Goal: Task Accomplishment & Management: Manage account settings

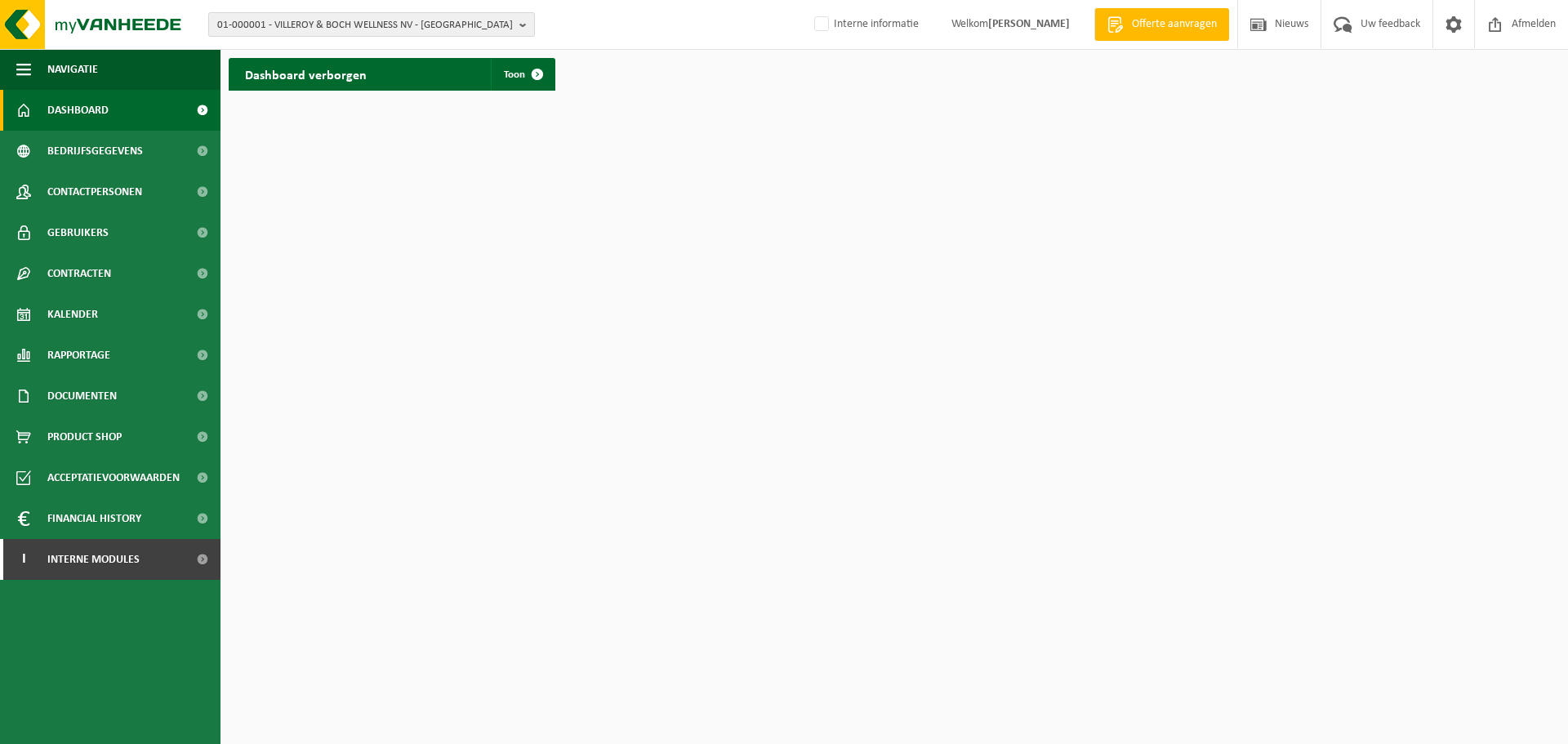
click at [390, 19] on span "01-000001 - VILLEROY & BOCH WELLNESS NV - ROESELARE" at bounding box center [364, 25] width 296 height 24
paste input "10-422917"
type input "10-422917"
click at [330, 79] on strong "10-422917 - VAN DER SPEK NV - TERNAT" at bounding box center [304, 75] width 176 height 13
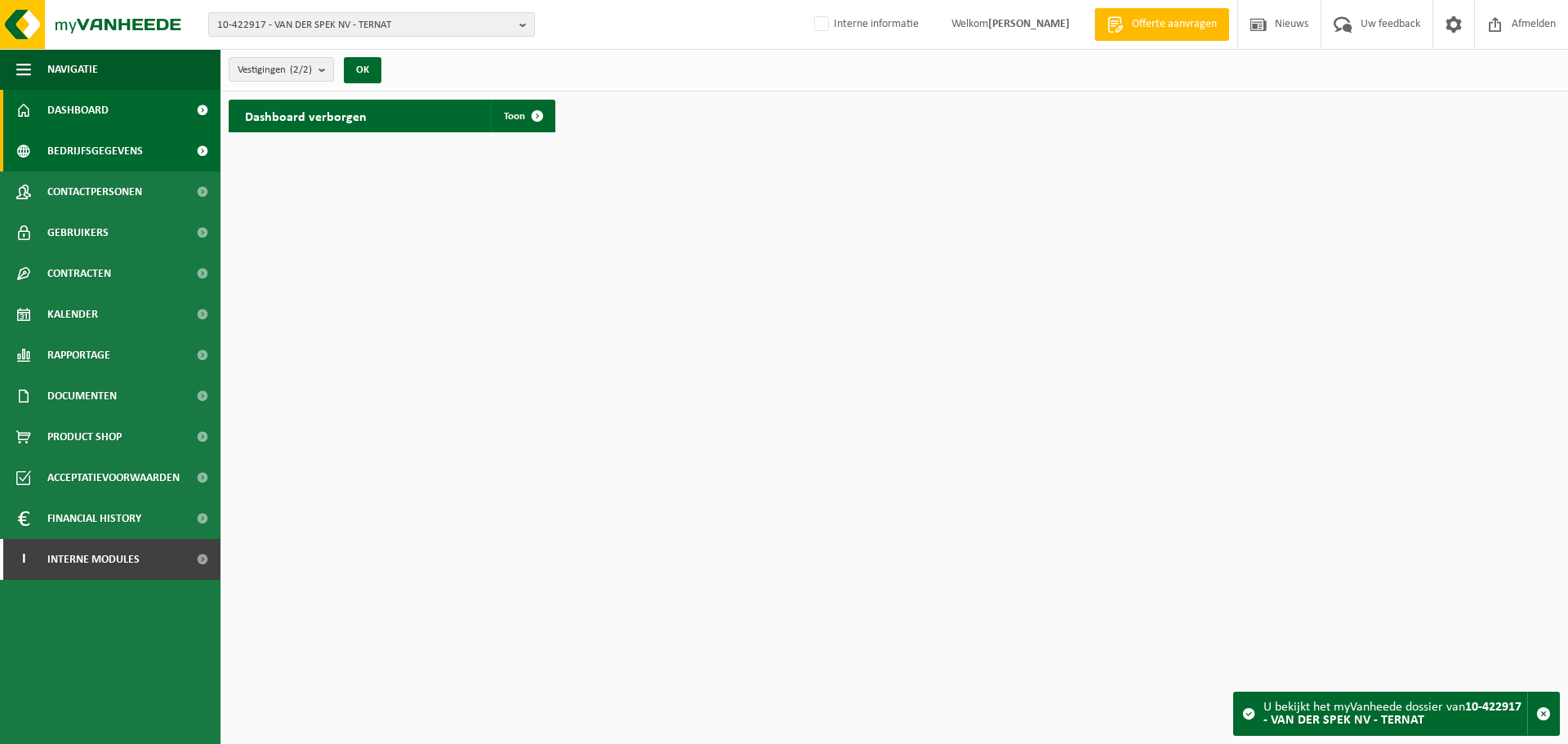
click at [56, 148] on span "Bedrijfsgegevens" at bounding box center [95, 151] width 96 height 41
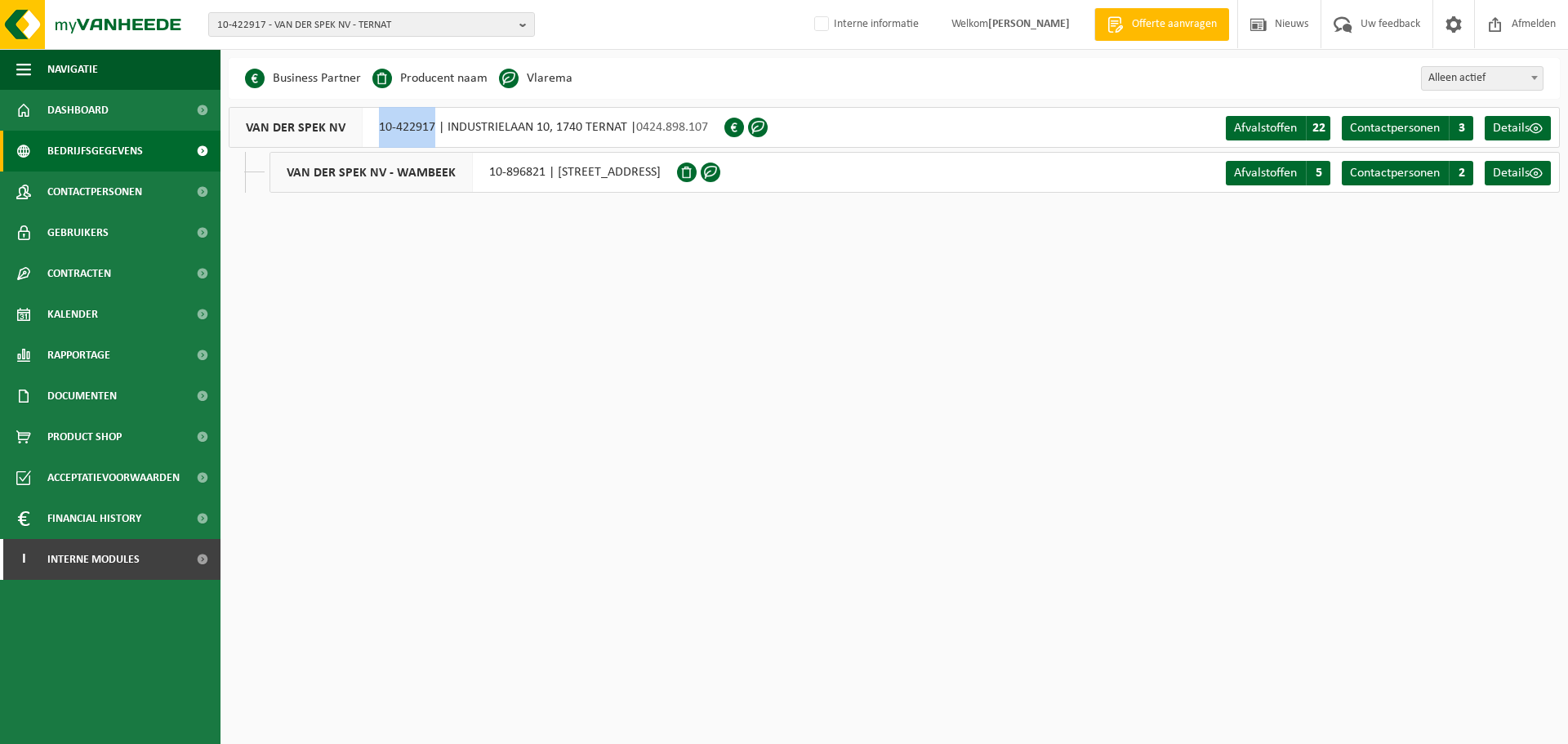
drag, startPoint x: 376, startPoint y: 129, endPoint x: 433, endPoint y: 129, distance: 57.0
click at [433, 129] on div "VAN DER SPEK NV 10-422917 | INDUSTRIELAAN 10, 1740 TERNAT | 0424.898.107" at bounding box center [476, 128] width 496 height 41
copy div "10-422917"
click at [415, 284] on html "10-422917 - VAN DER SPEK NV - TERNAT 10-422917 - VAN DER SPEK NV - TERNAT 10-89…" at bounding box center [784, 372] width 1568 height 744
click at [603, 506] on html "10-422917 - VAN DER SPEK NV - TERNAT 10-422917 - VAN DER SPEK NV - TERNAT 10-89…" at bounding box center [784, 372] width 1568 height 744
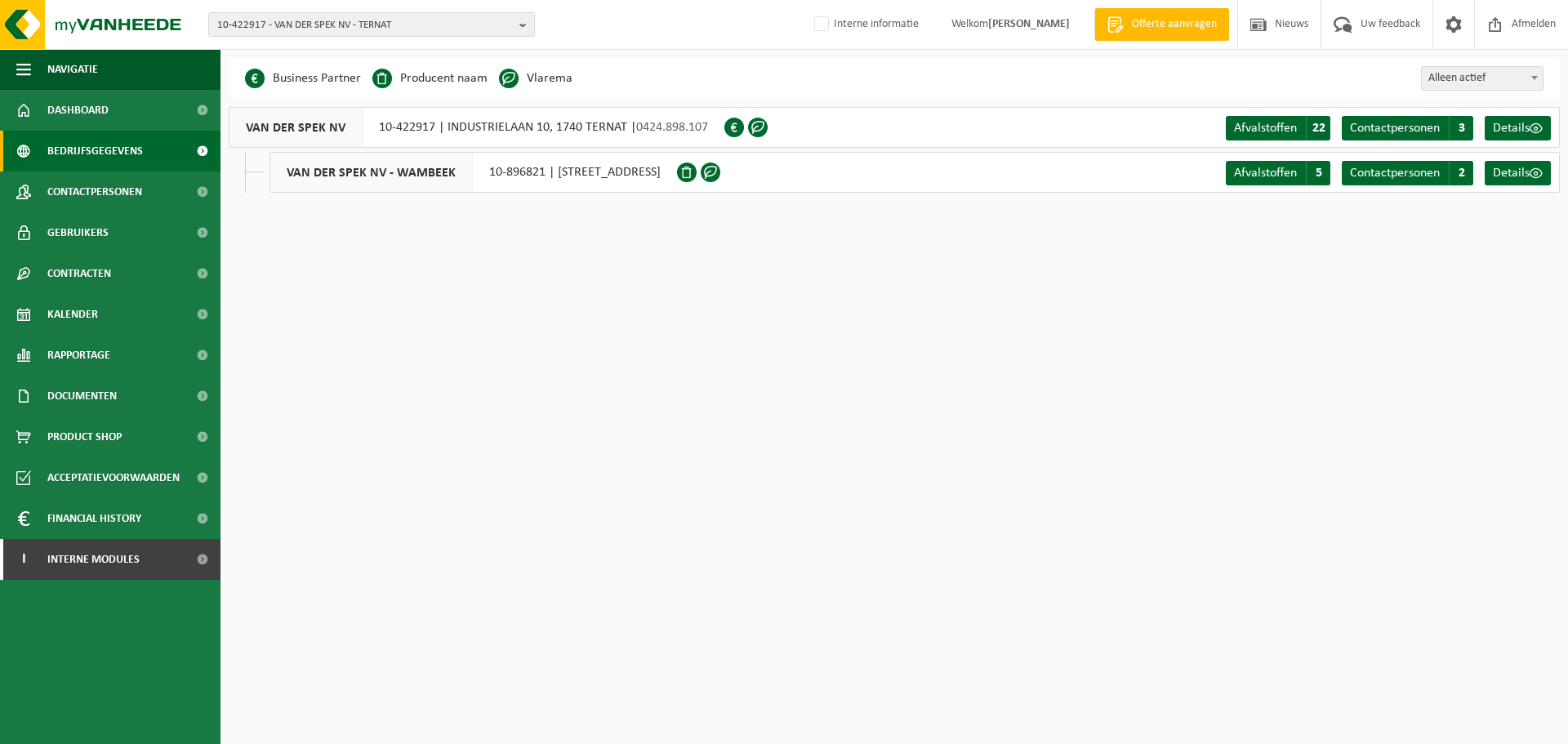
click at [574, 446] on html "10-422917 - VAN DER SPEK NV - TERNAT 10-422917 - VAN DER SPEK NV - TERNAT 10-89…" at bounding box center [784, 372] width 1568 height 744
click at [395, 22] on span "10-422917 - VAN DER SPEK NV - TERNAT" at bounding box center [364, 25] width 296 height 24
type input "10-757802"
click at [294, 80] on strong "10-757802 - 528 PRODUCTIONS - WAREGEM" at bounding box center [313, 75] width 194 height 13
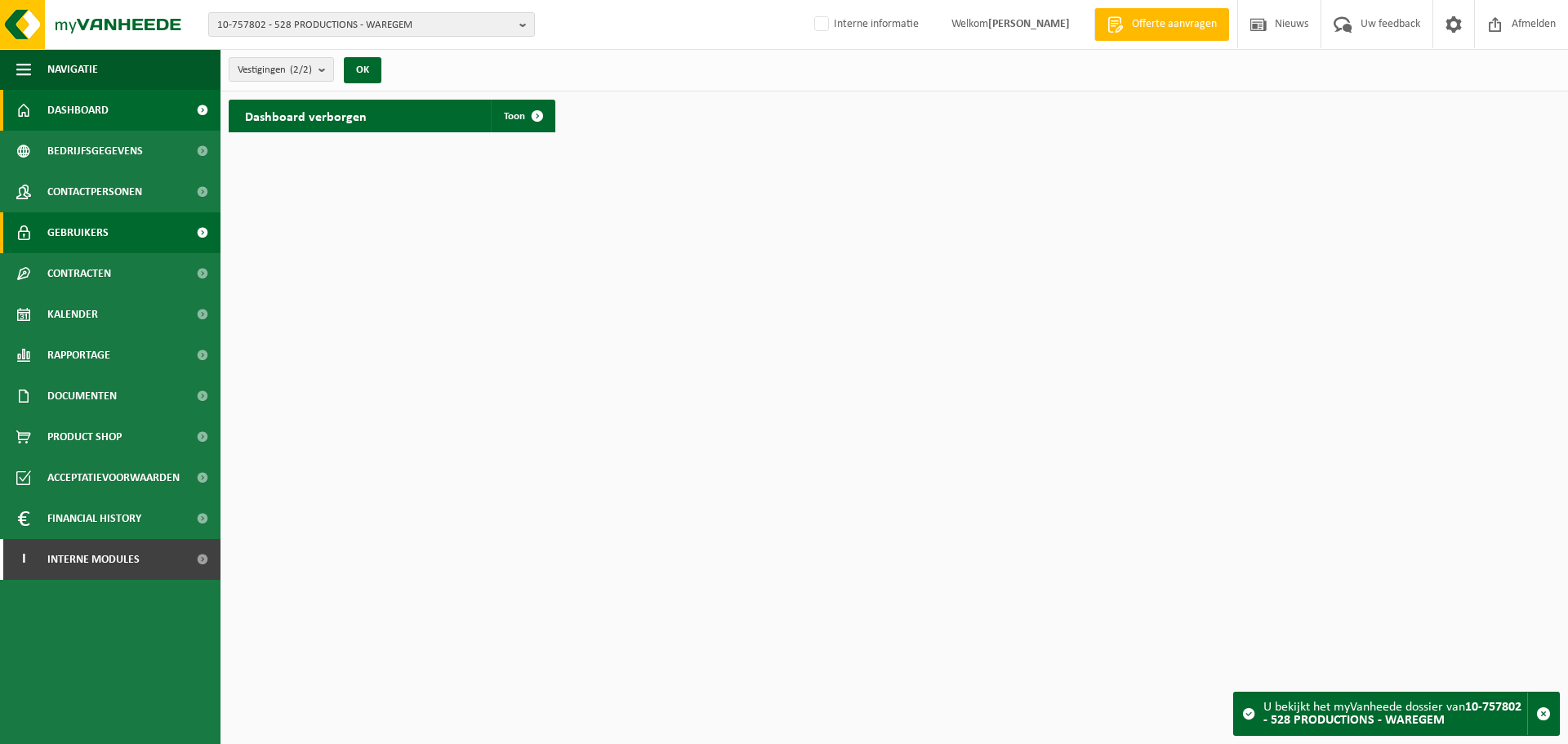
click at [113, 239] on link "Gebruikers" at bounding box center [110, 233] width 221 height 41
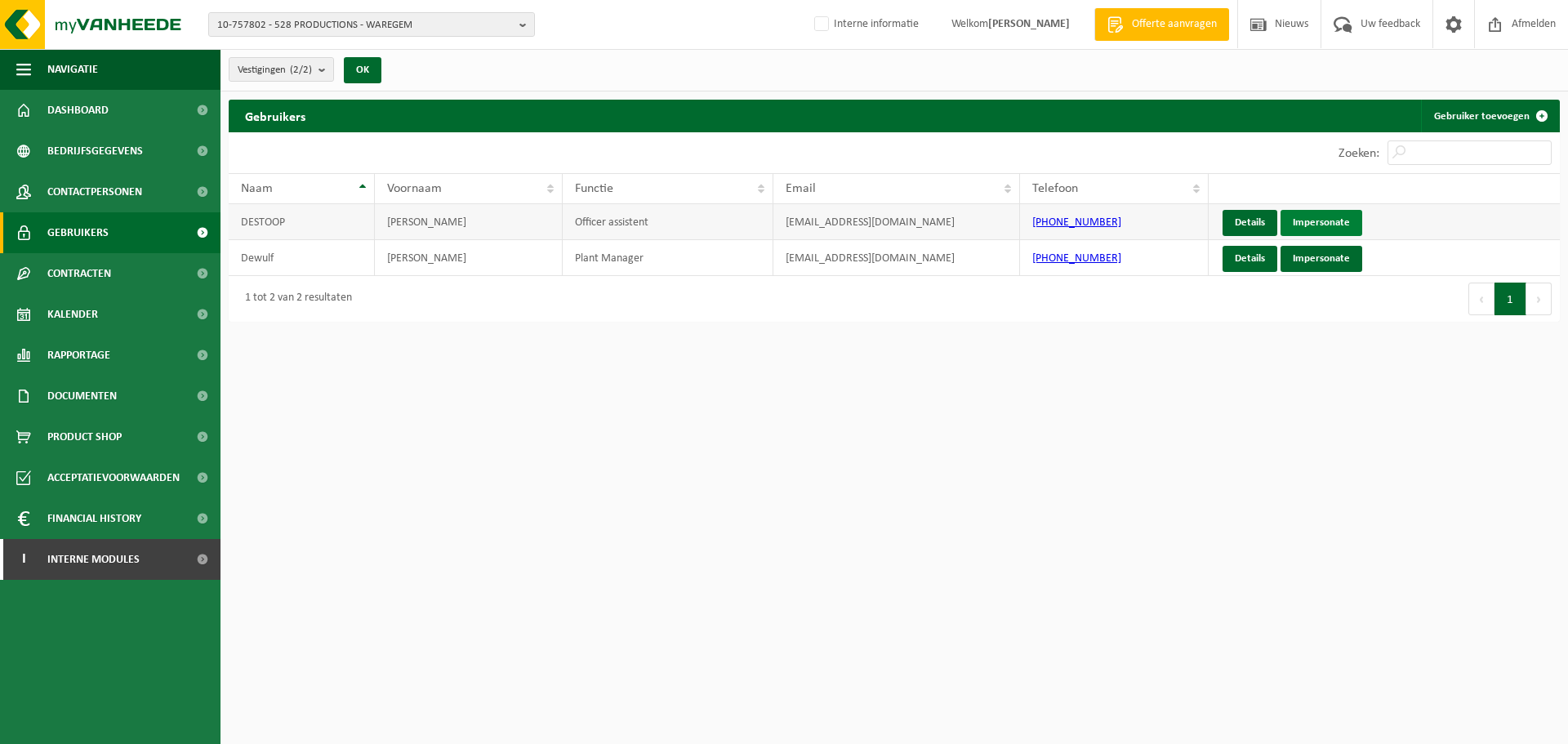
click at [1318, 220] on link "Impersonate" at bounding box center [1321, 222] width 81 height 26
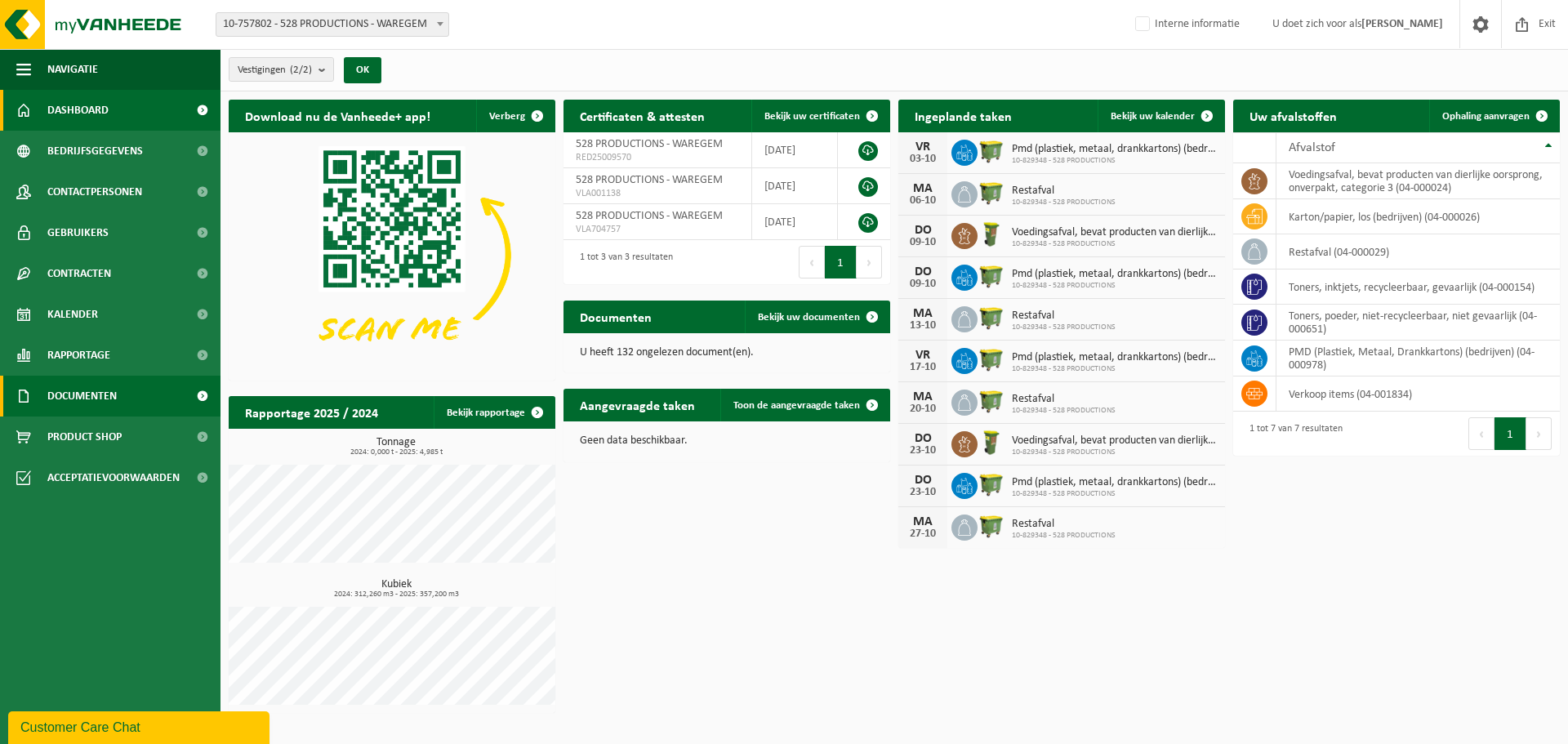
click at [79, 390] on span "Documenten" at bounding box center [82, 397] width 70 height 41
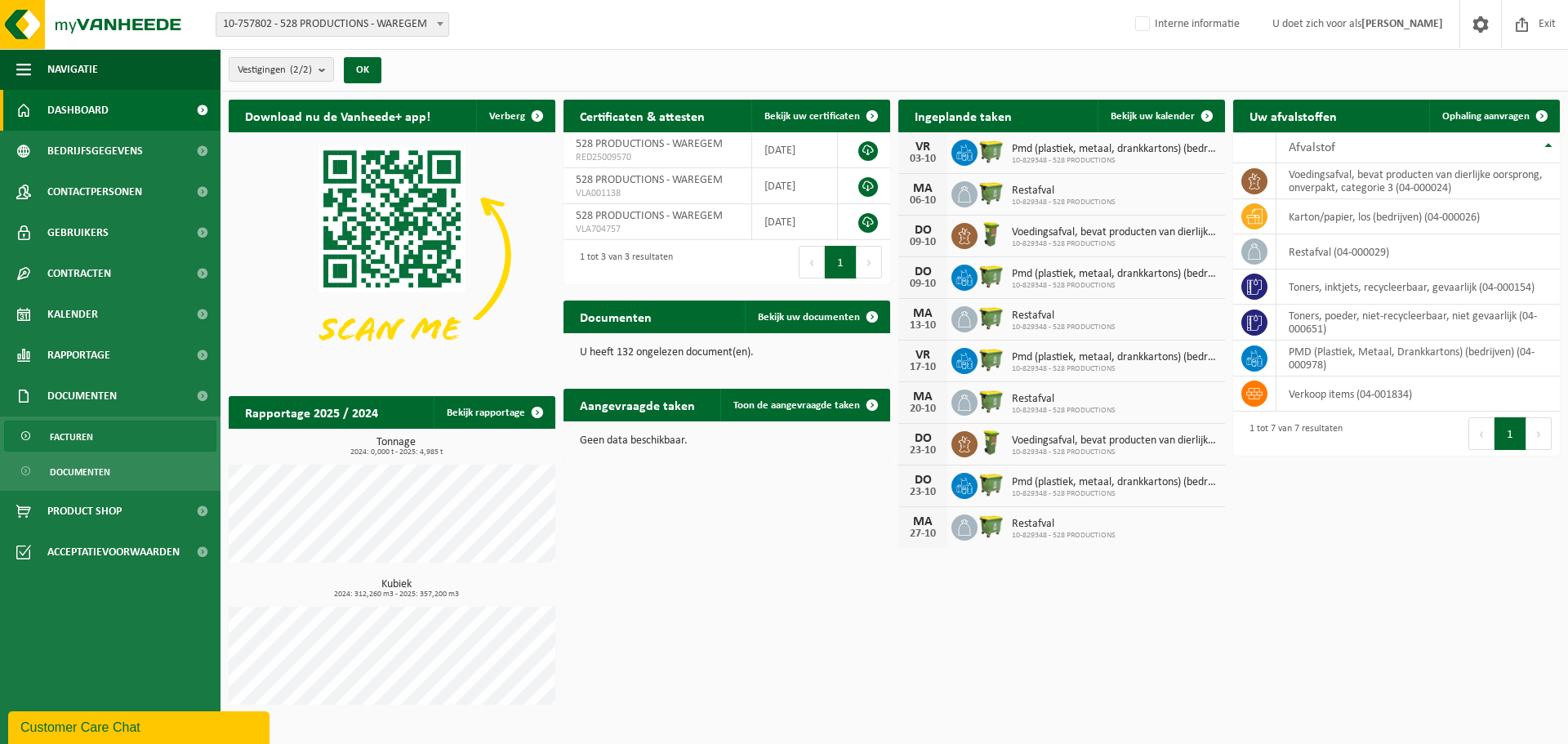
click at [64, 439] on span "Facturen" at bounding box center [71, 437] width 43 height 31
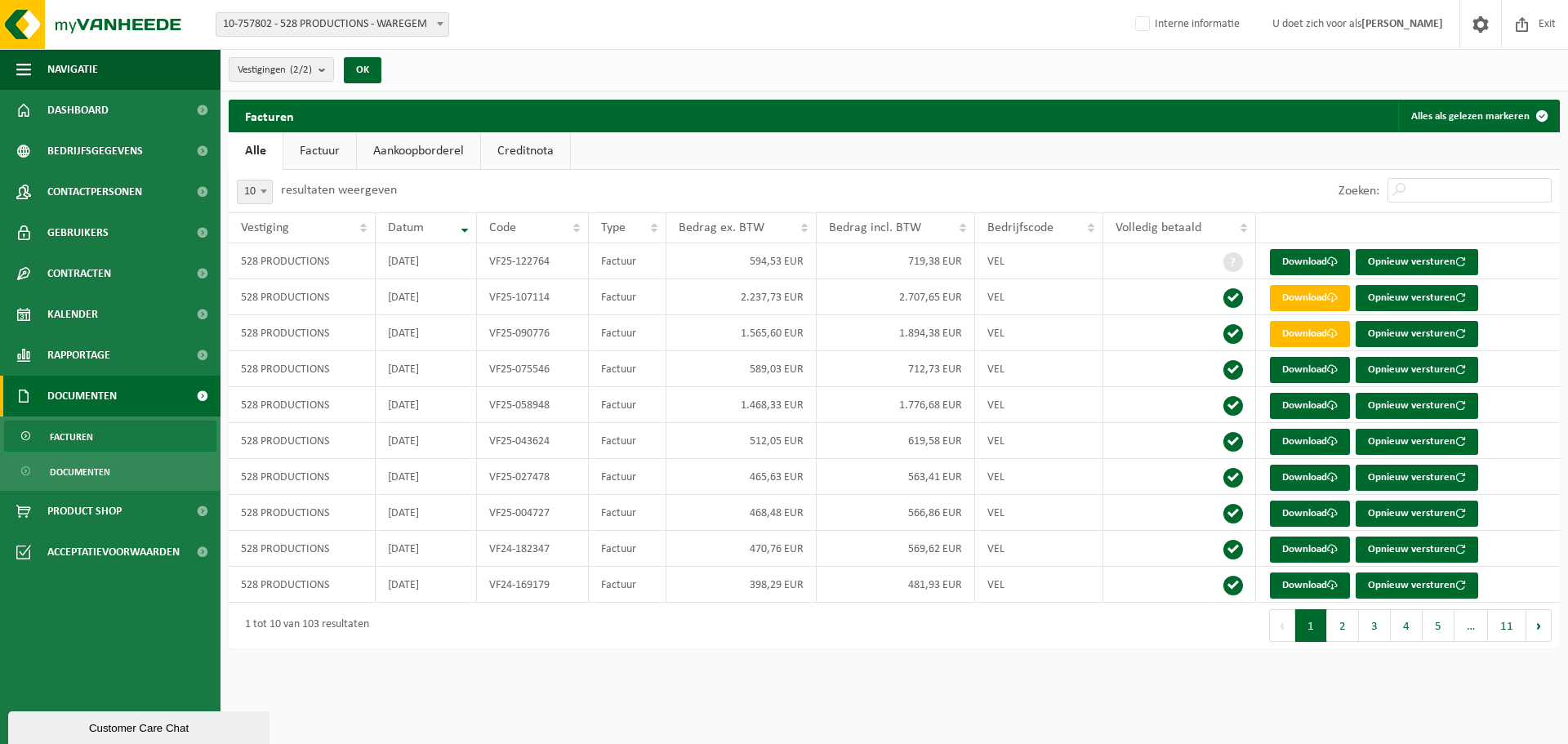
click at [71, 472] on span "Documenten" at bounding box center [80, 472] width 61 height 31
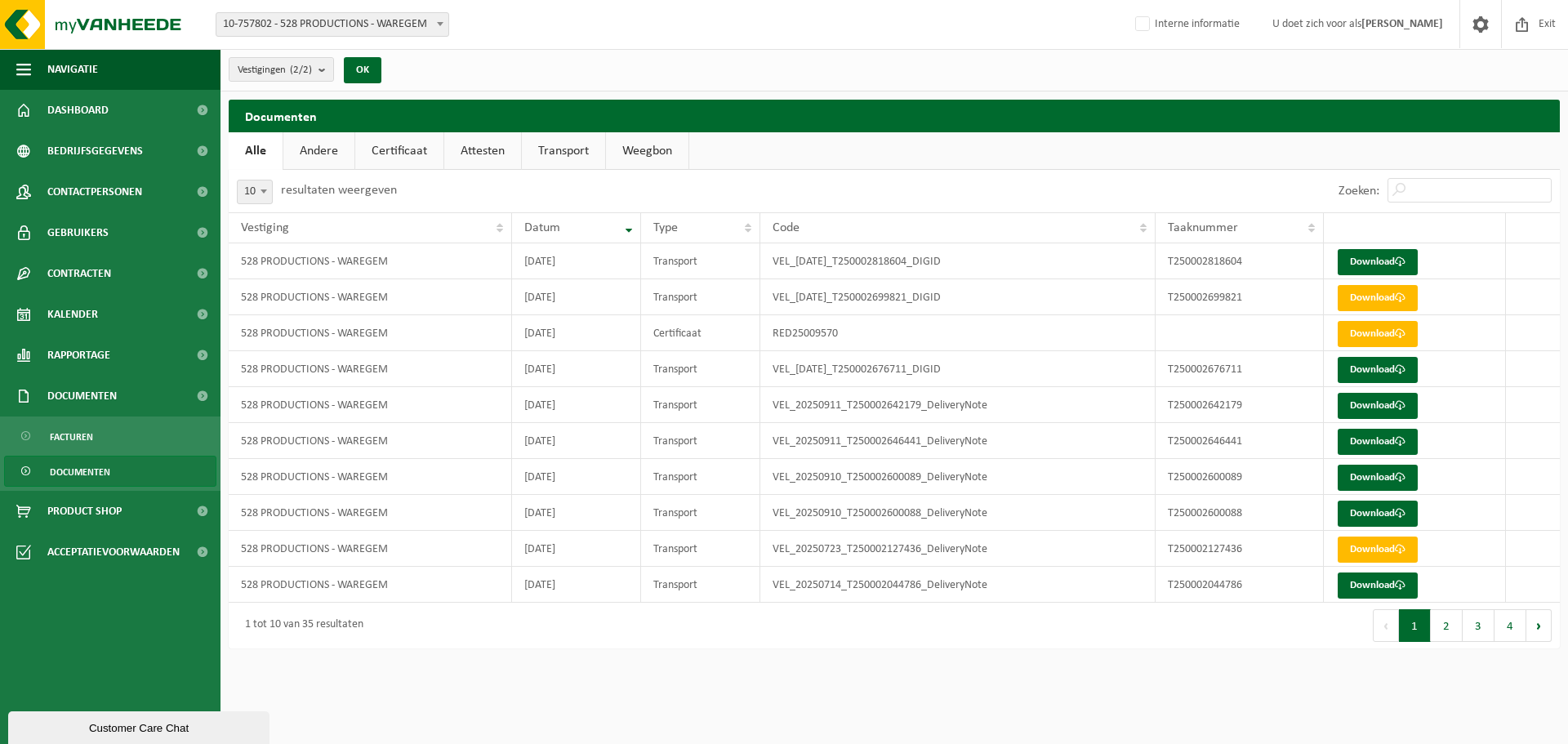
click at [396, 143] on link "Certificaat" at bounding box center [399, 151] width 88 height 38
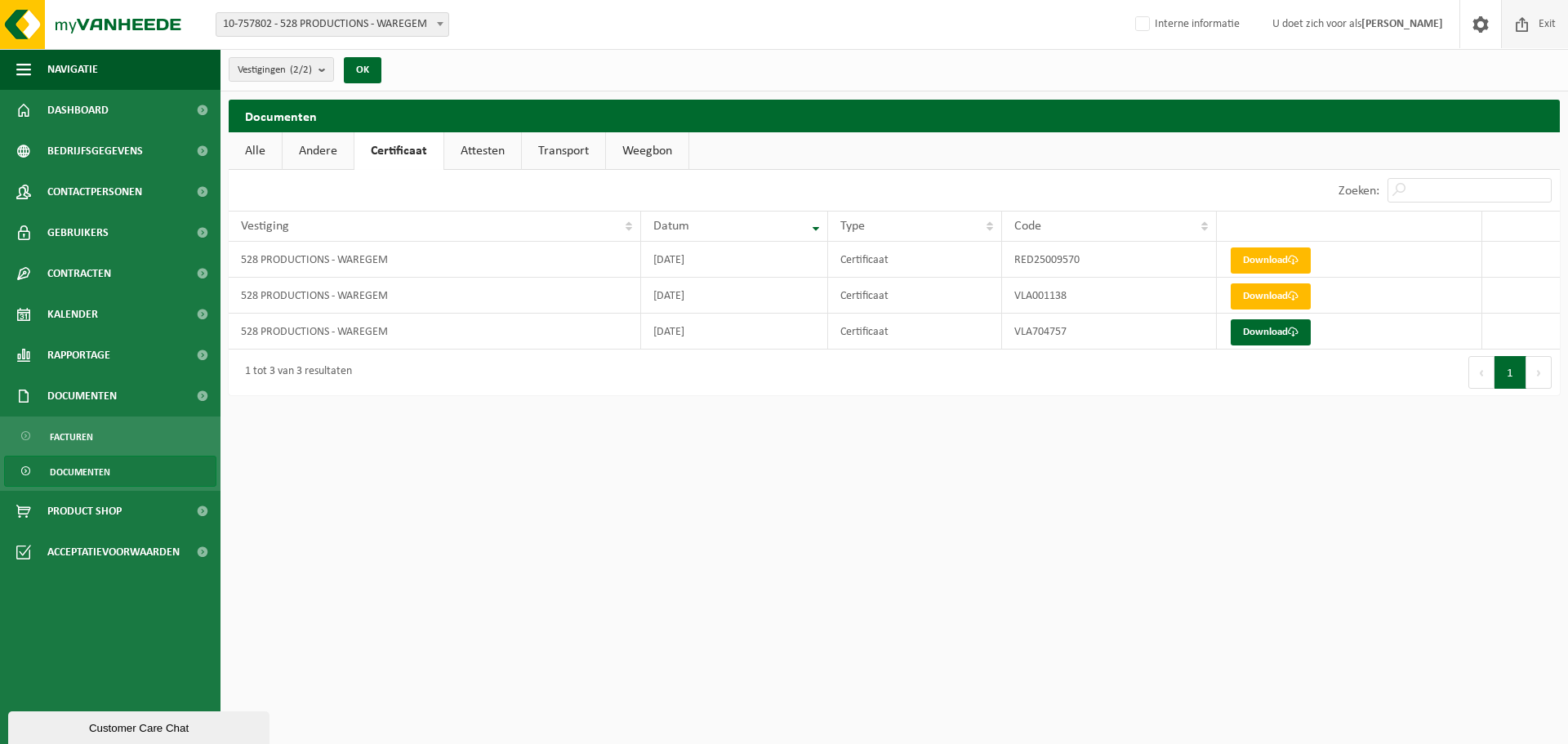
click at [1525, 22] on span at bounding box center [1522, 24] width 24 height 48
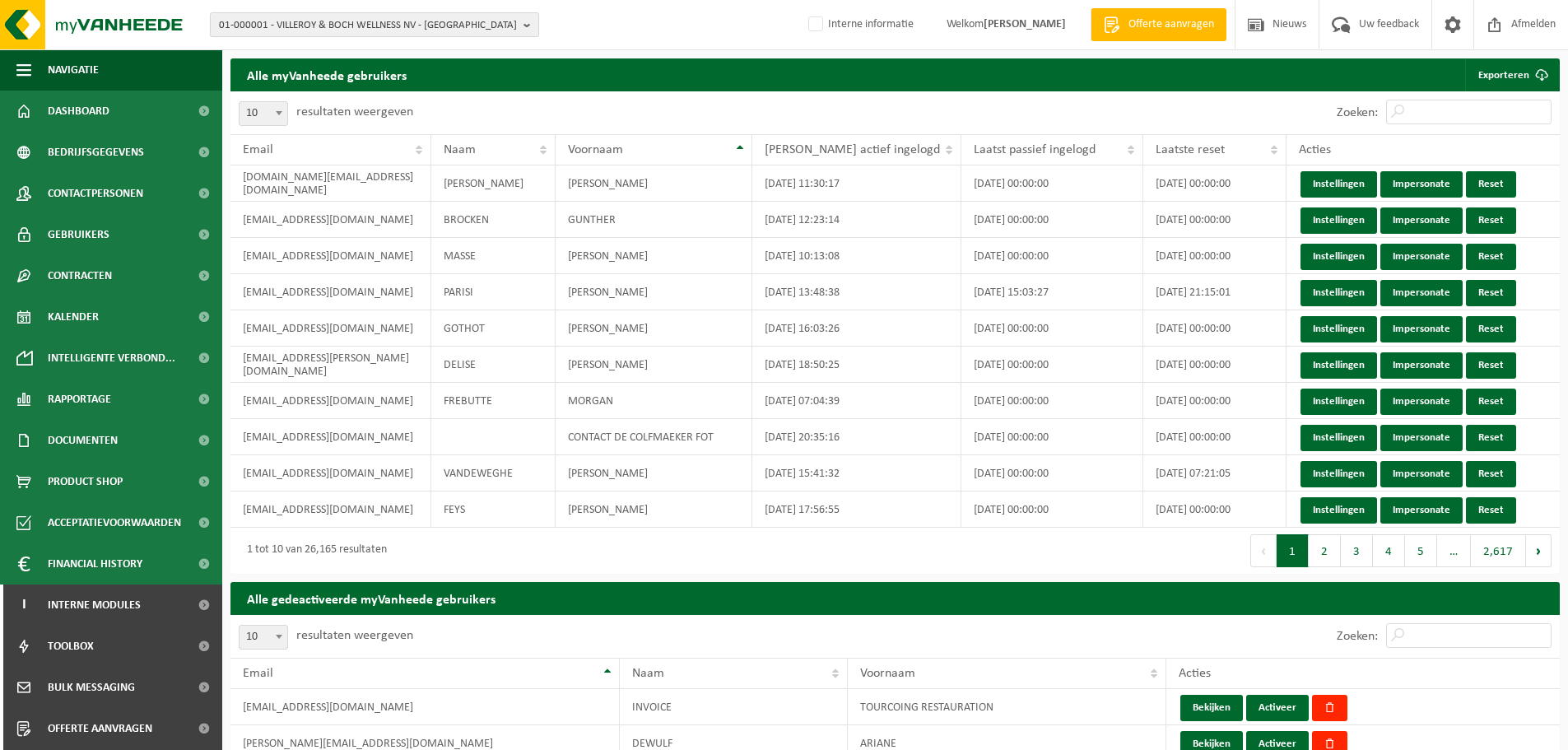
click at [467, 28] on span "01-000001 - VILLEROY & BOCH WELLNESS NV - [GEOGRAPHIC_DATA]" at bounding box center [367, 25] width 298 height 24
paste input "10-924363"
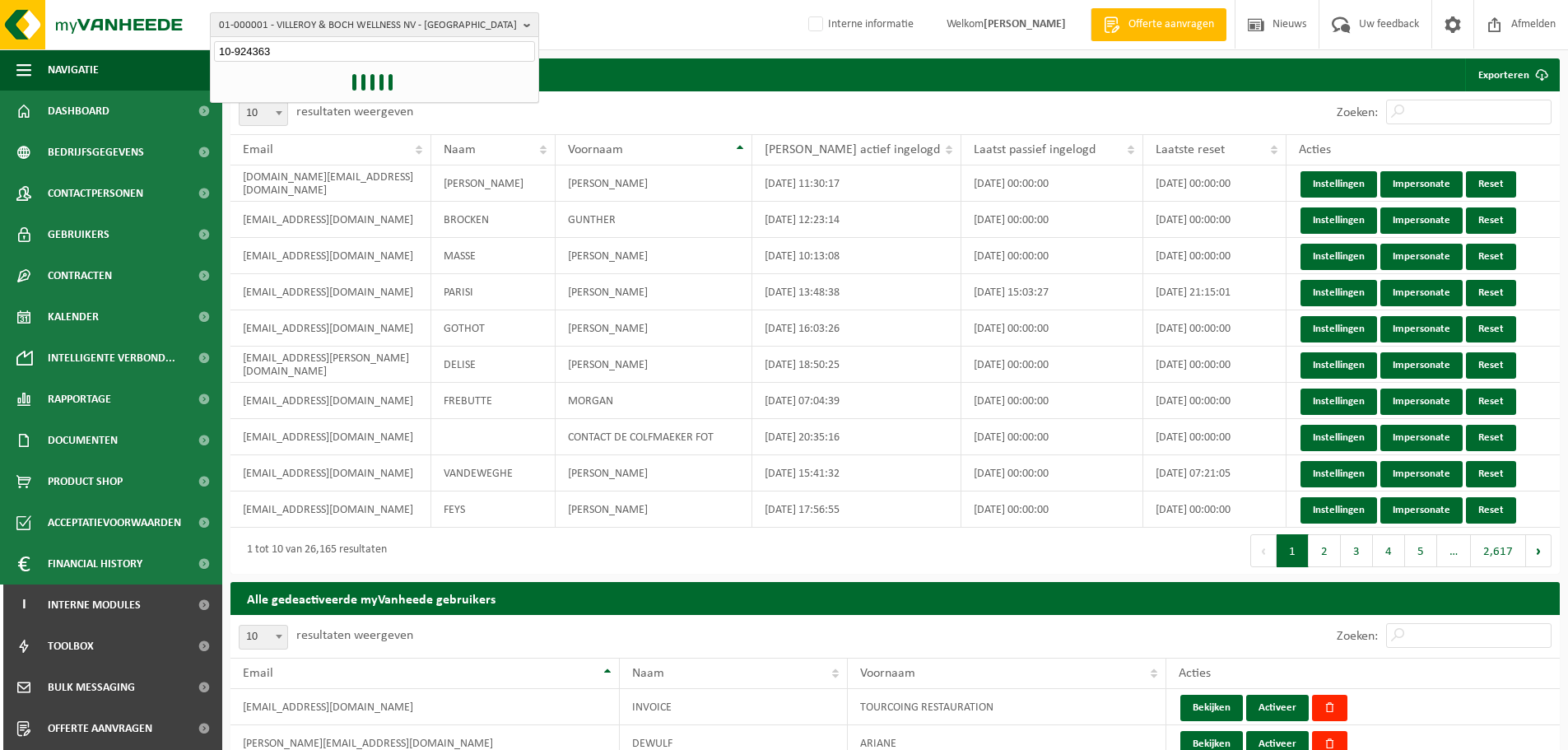
type input "10-924363"
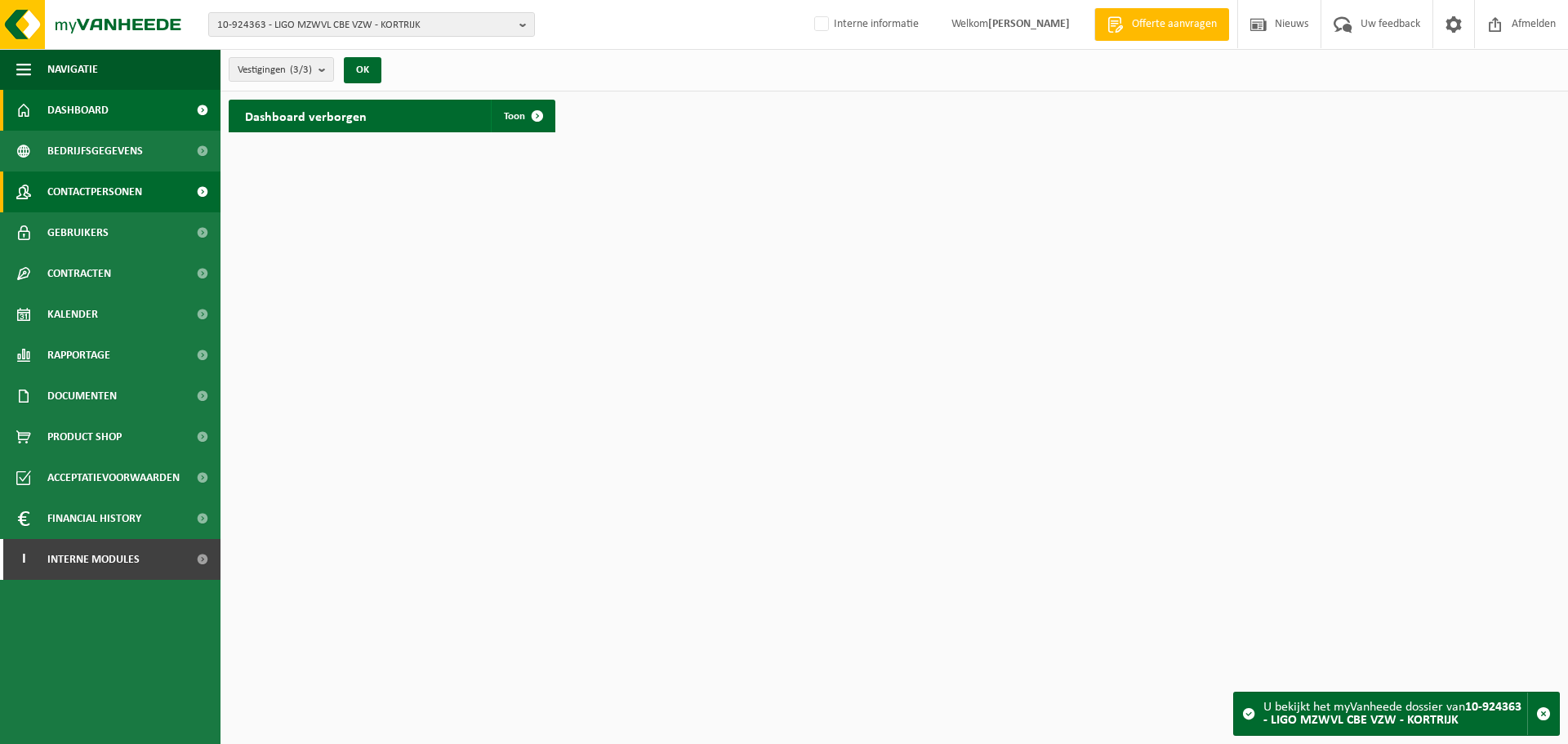
click at [53, 200] on span "Contactpersonen" at bounding box center [95, 192] width 95 height 41
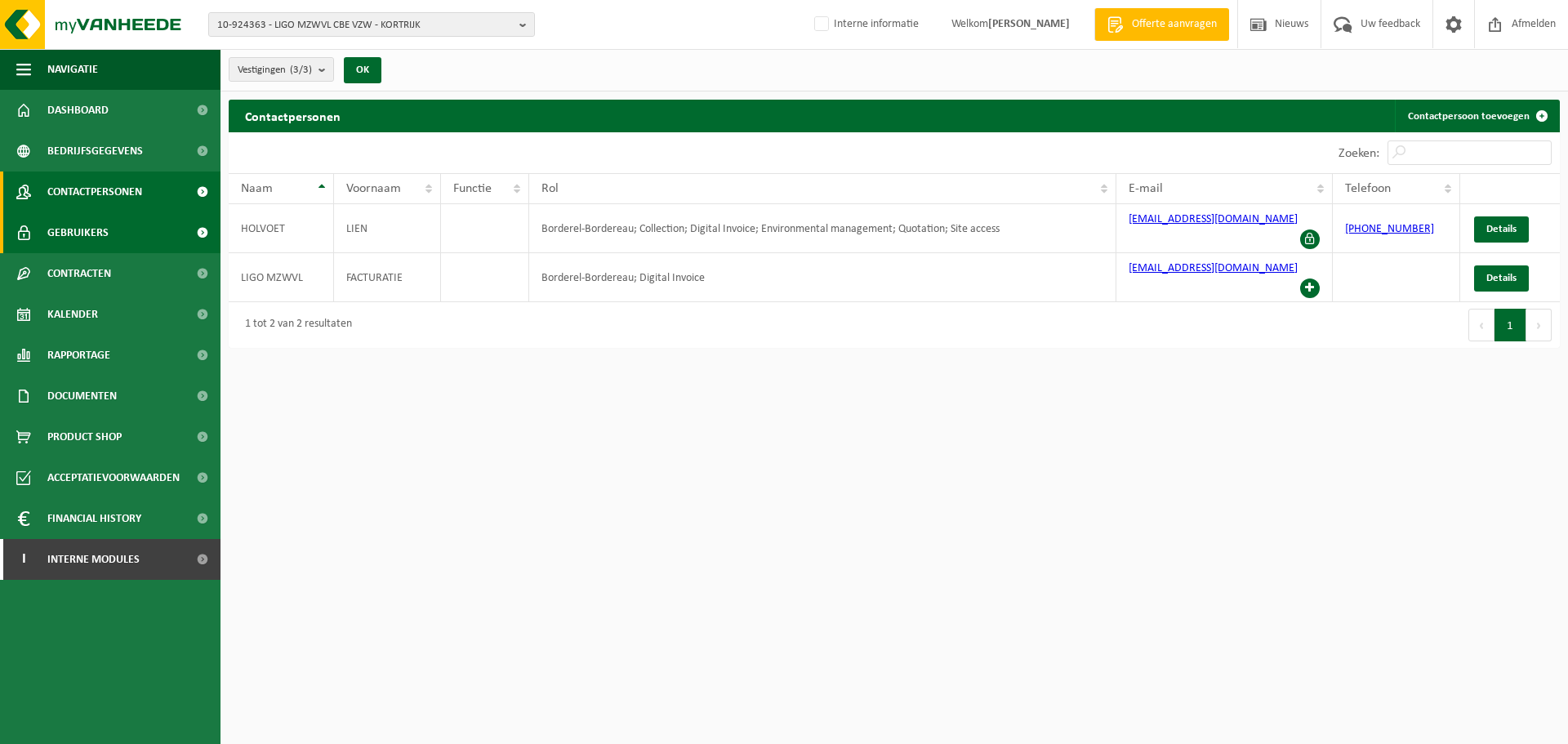
click at [91, 242] on span "Gebruikers" at bounding box center [78, 233] width 62 height 41
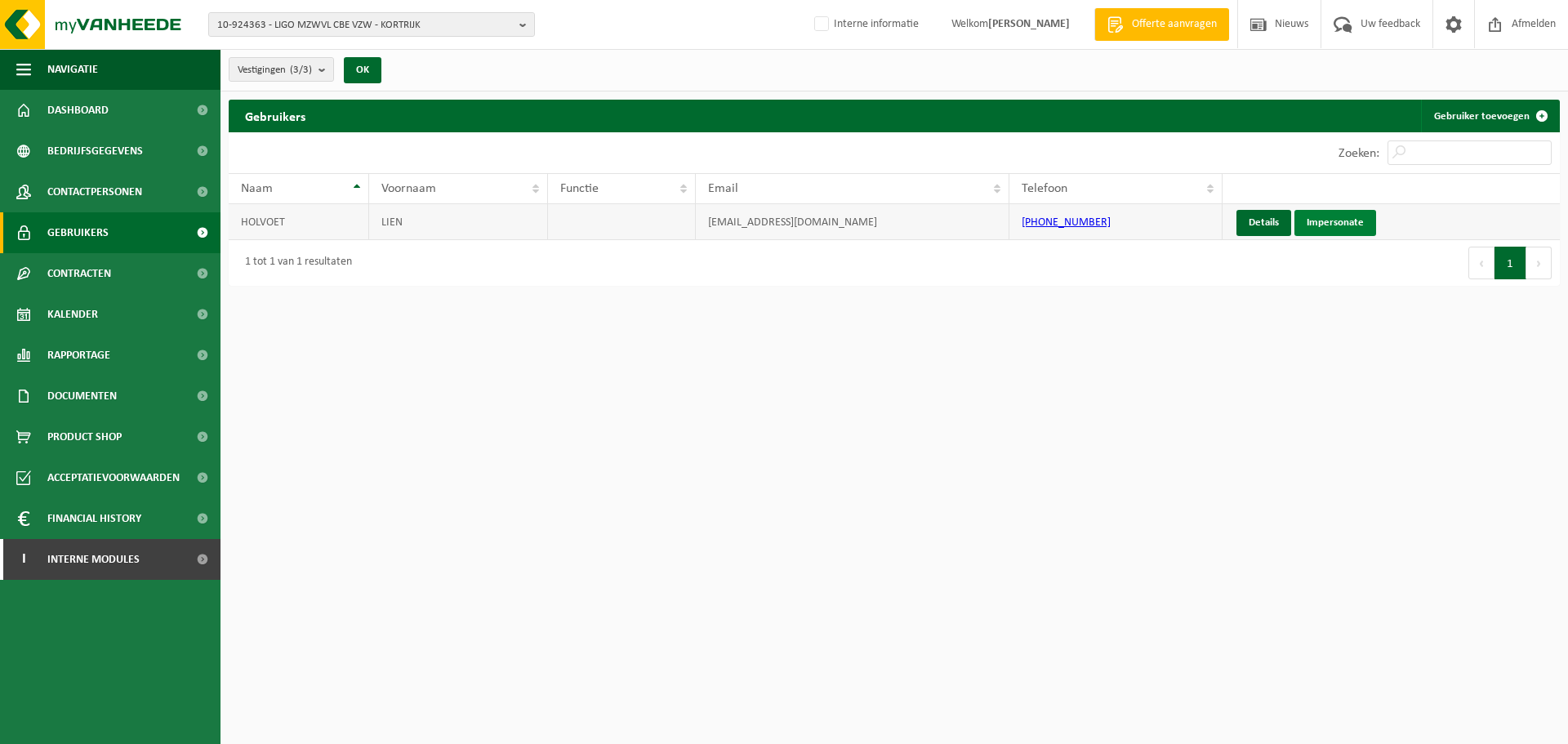
click at [1339, 230] on link "Impersonate" at bounding box center [1334, 222] width 81 height 26
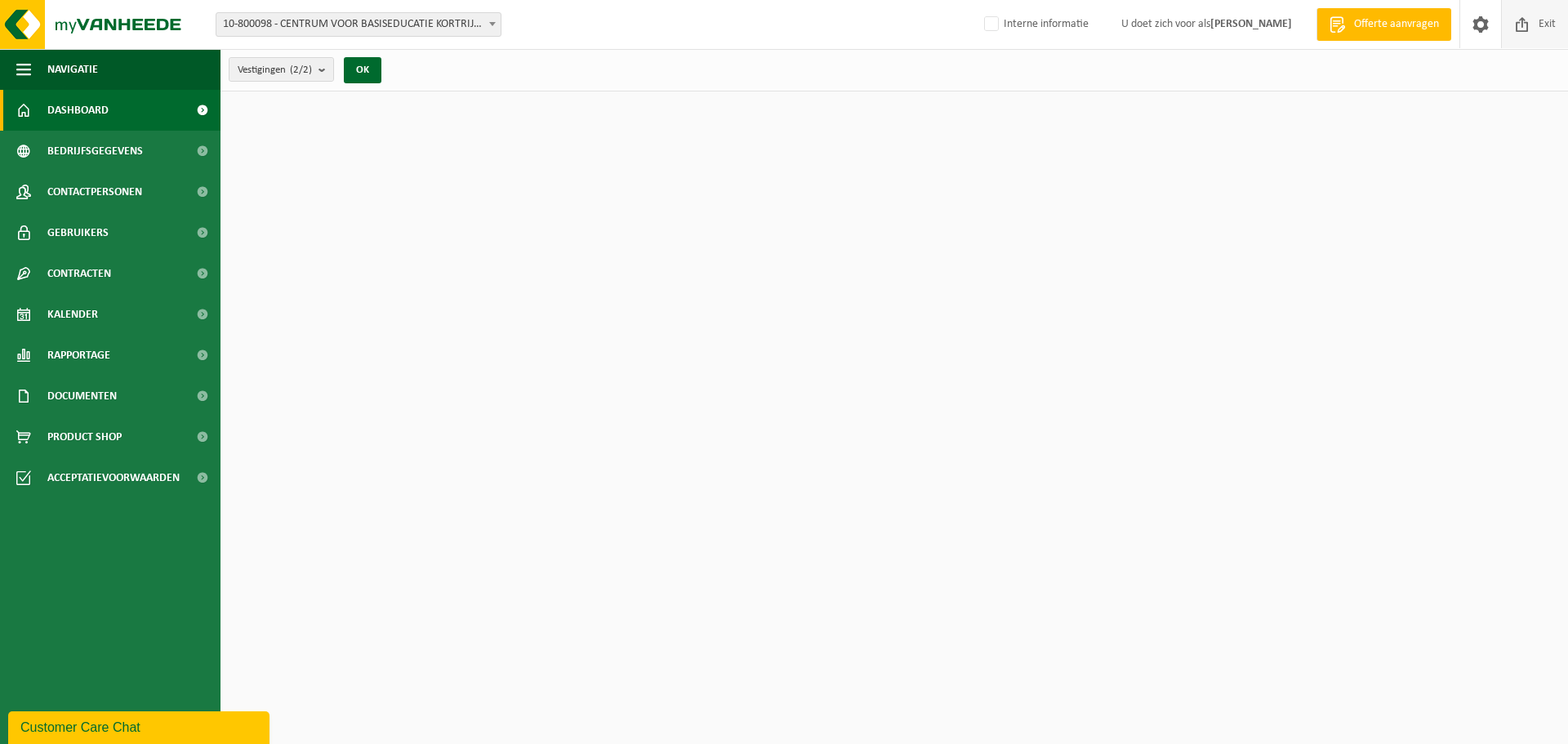
click at [1535, 24] on span "Exit" at bounding box center [1547, 24] width 25 height 48
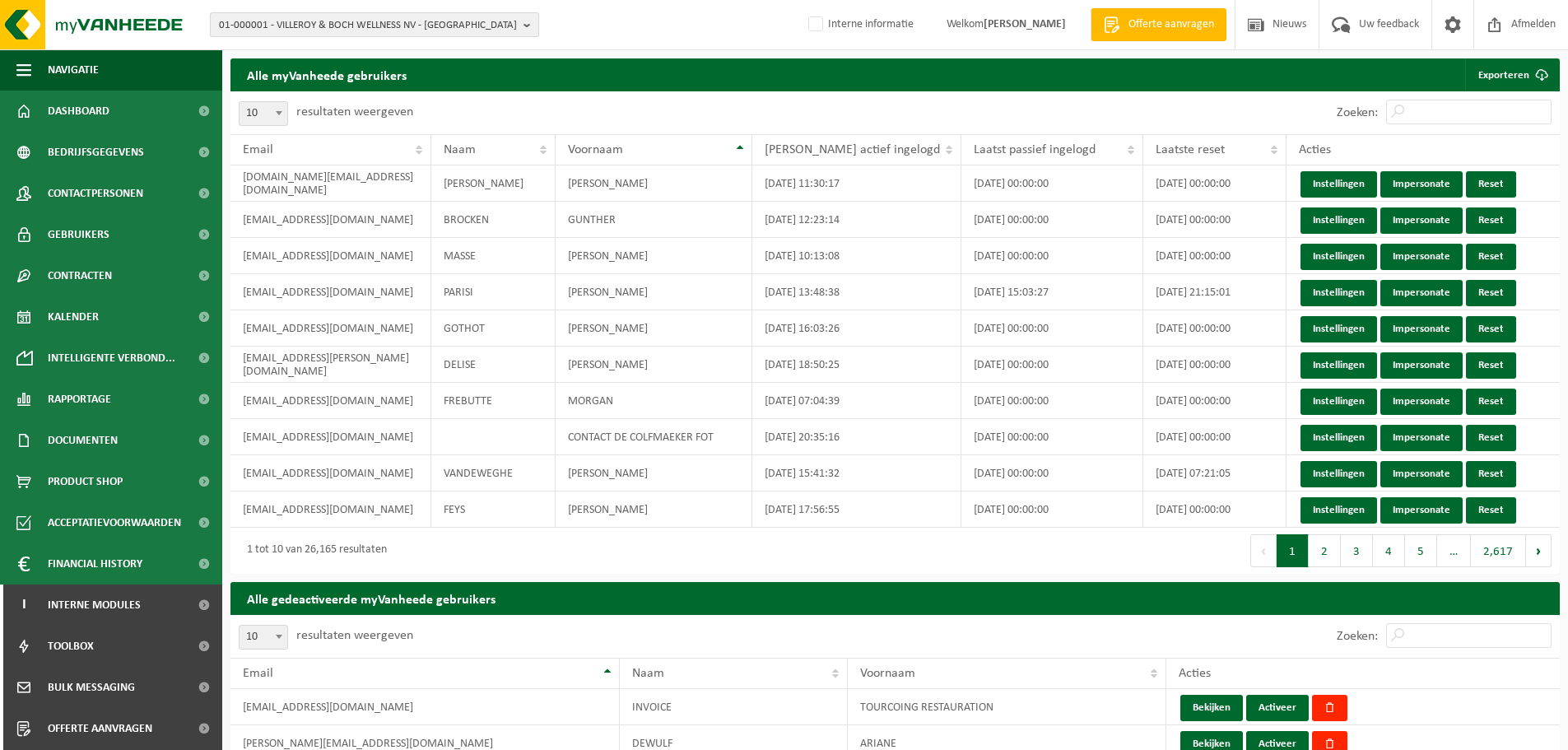
click at [326, 26] on span "01-000001 - VILLEROY & BOCH WELLNESS NV - ROESELARE" at bounding box center [367, 25] width 298 height 24
paste input "10-924363"
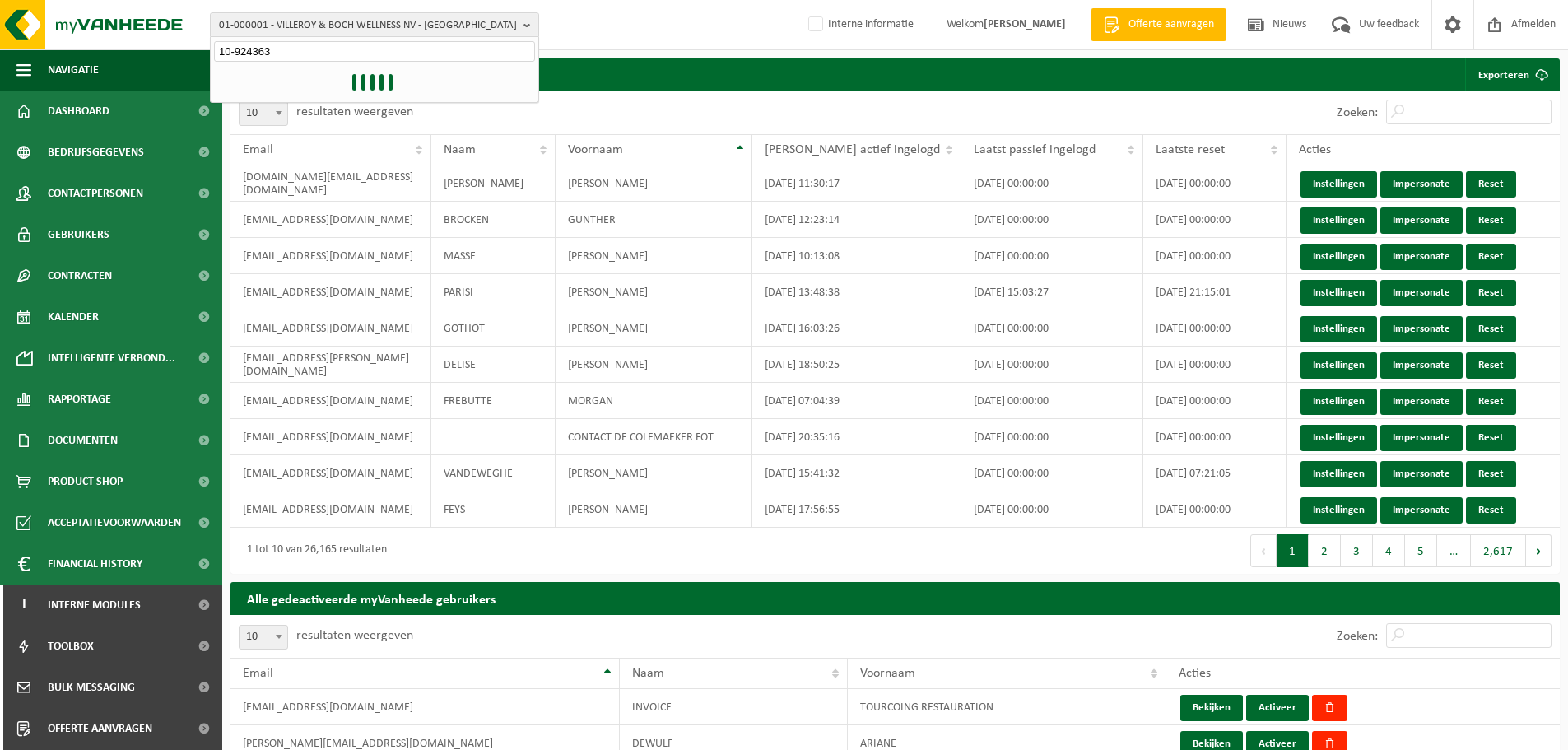
type input "10-924363"
click at [263, 72] on span "10-924363" at bounding box center [243, 76] width 50 height 13
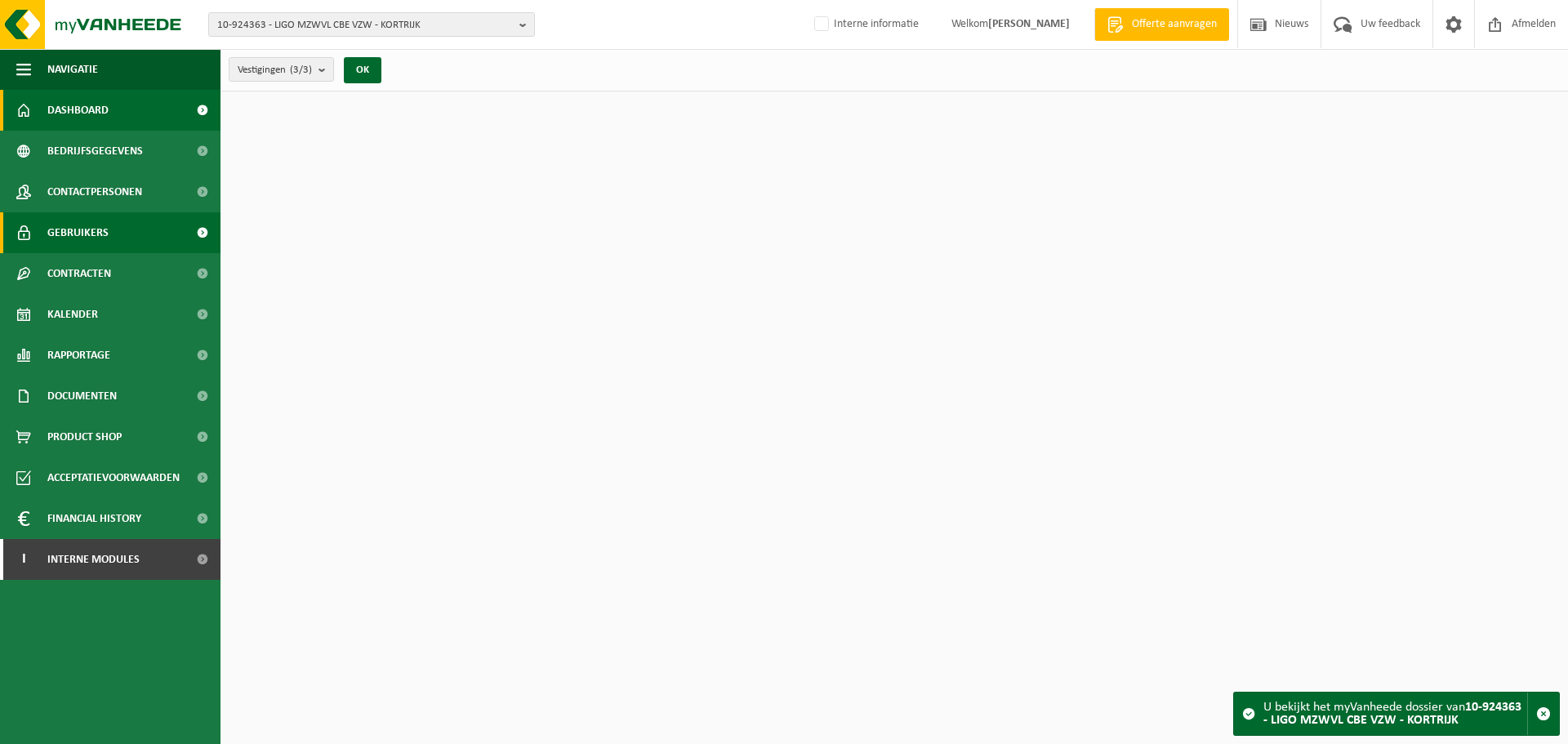
click at [91, 220] on span "Gebruikers" at bounding box center [78, 233] width 62 height 41
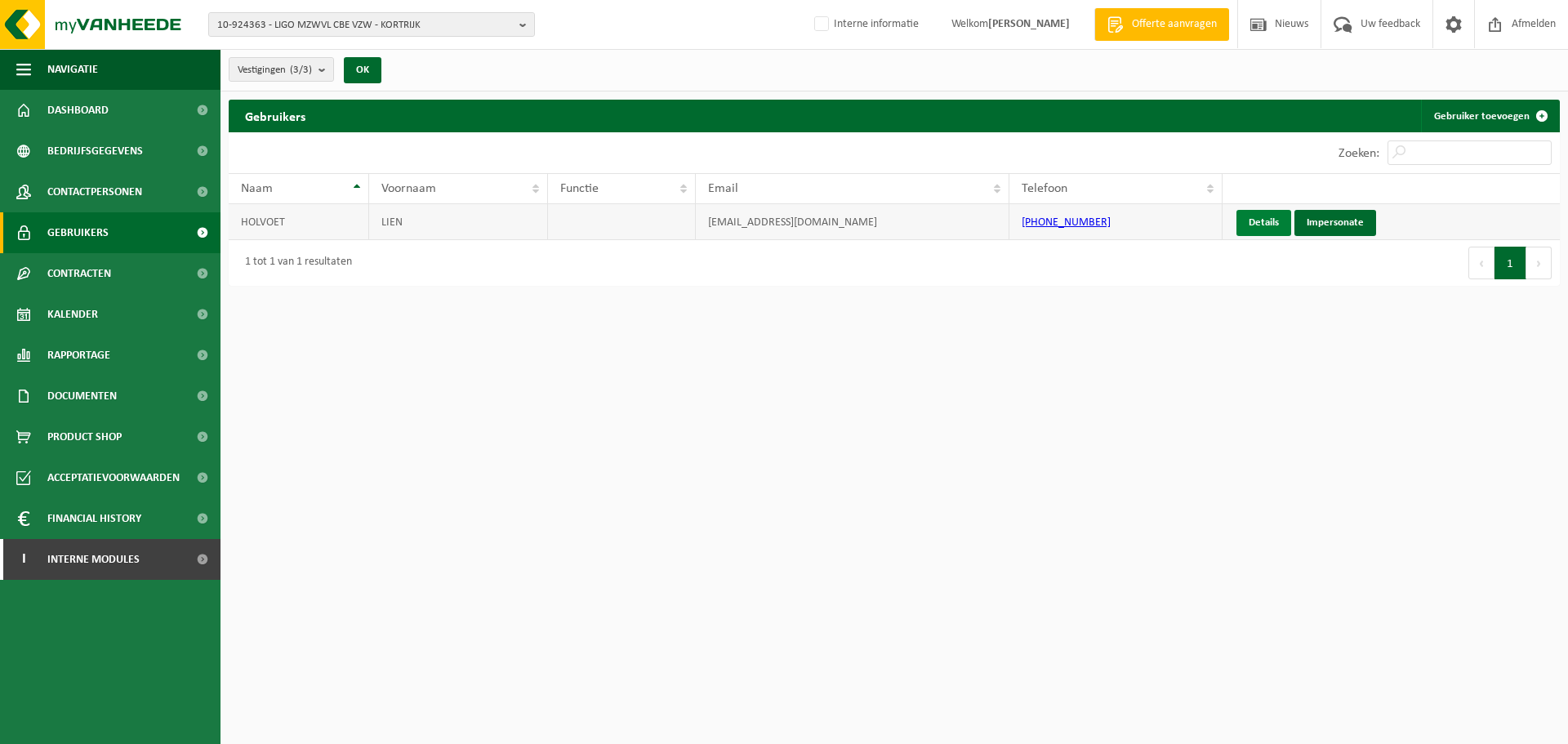
click at [1253, 225] on link "Details" at bounding box center [1264, 222] width 54 height 26
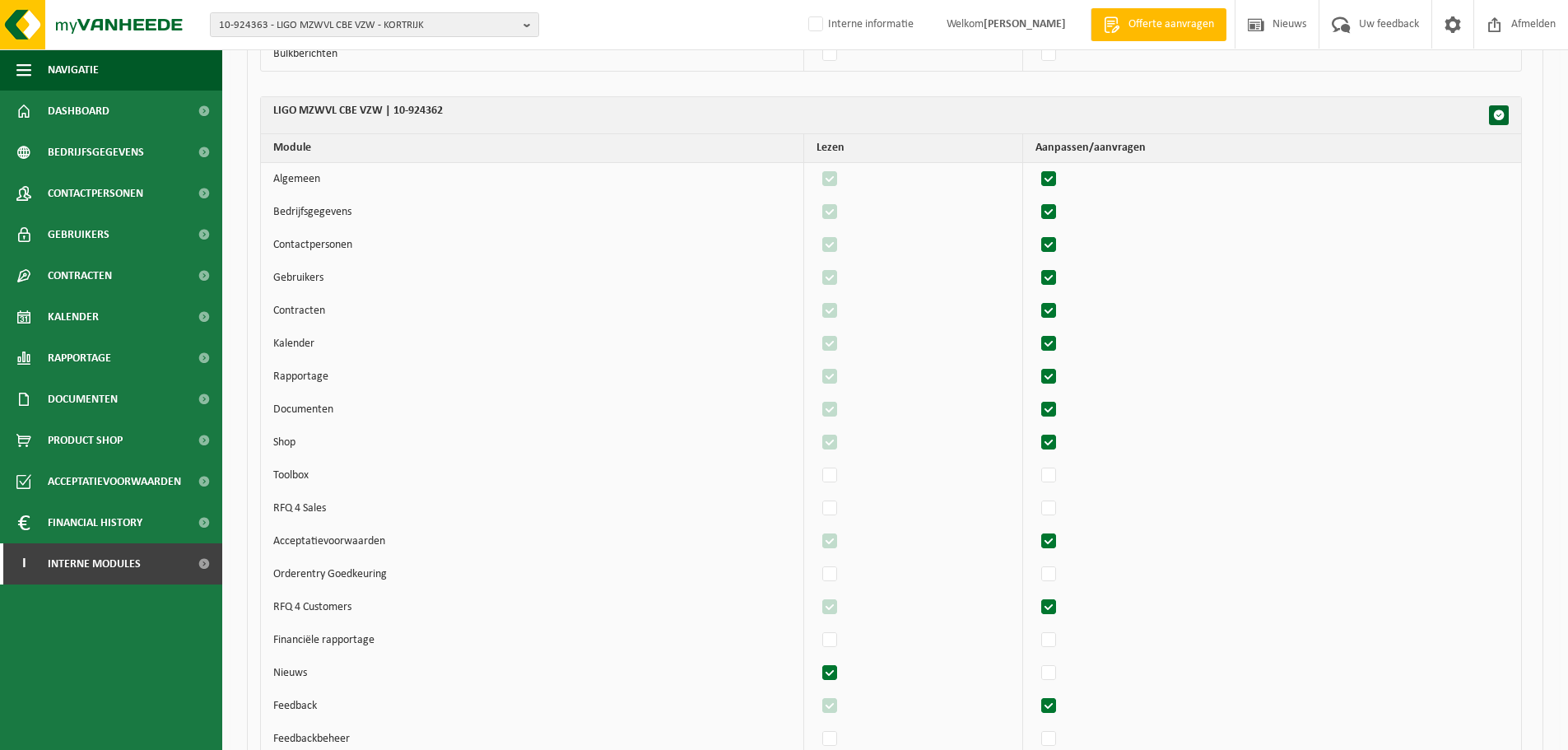
scroll to position [3333, 0]
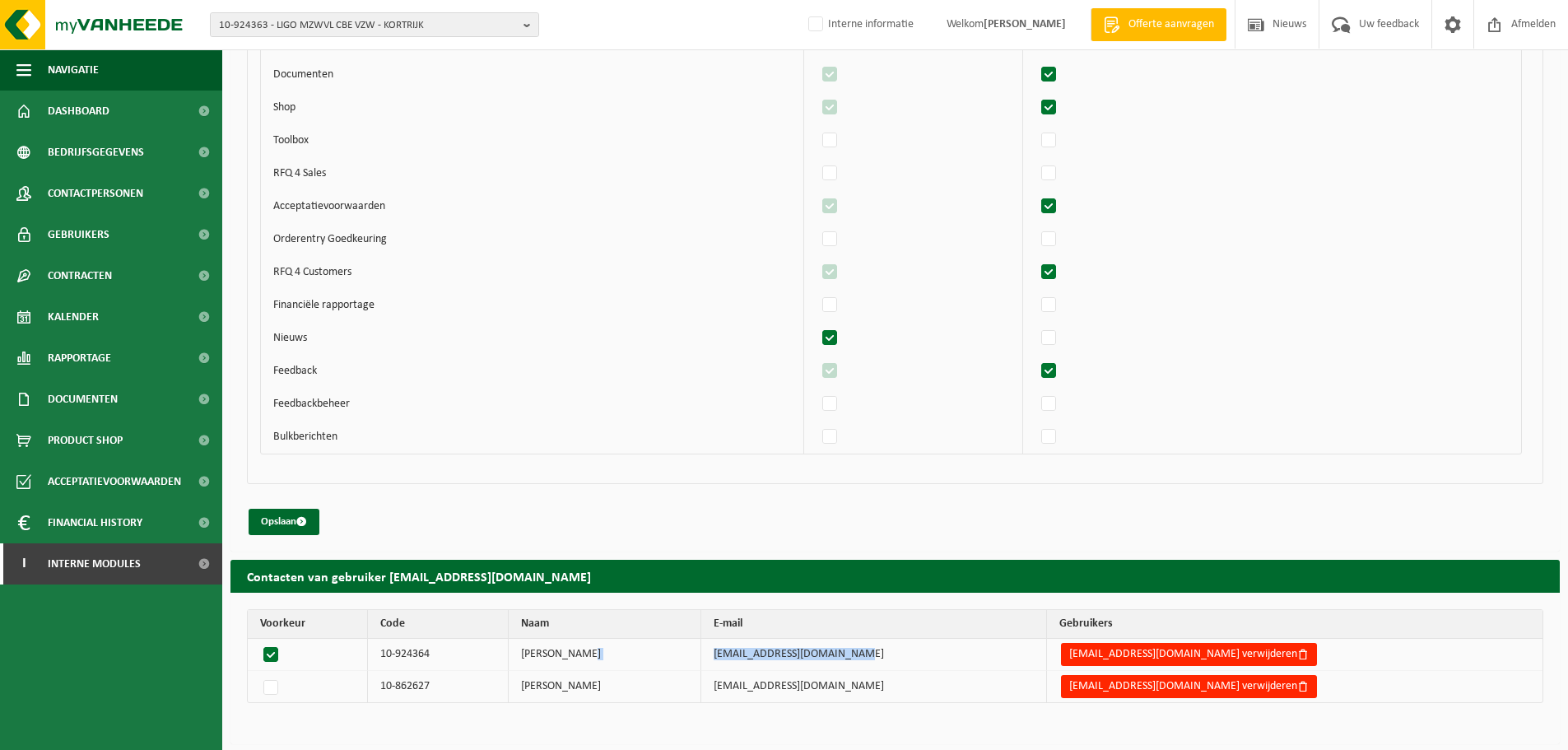
drag, startPoint x: 916, startPoint y: 656, endPoint x: 721, endPoint y: 658, distance: 195.0
click at [721, 658] on tr "10-924364 LIEN HOLVOET lien.holvoet@ligo-mzwvl.be lien.holvoet@ligo-mzwvl.be ve…" at bounding box center [895, 655] width 1295 height 32
copy tr "[EMAIL_ADDRESS][DOMAIN_NAME]"
click at [1144, 693] on button "[EMAIL_ADDRESS][DOMAIN_NAME] verwijderen" at bounding box center [1189, 687] width 256 height 23
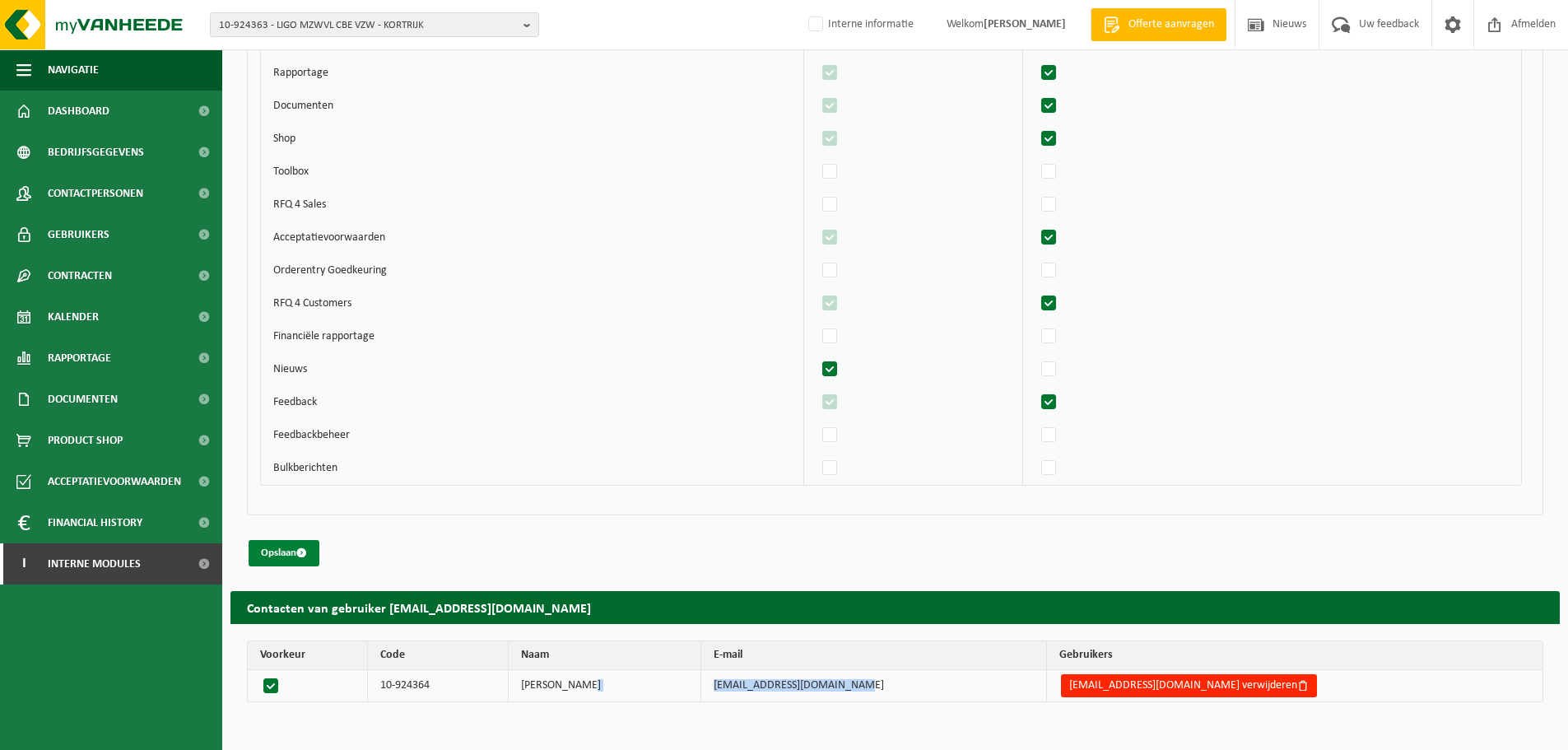
click at [300, 555] on span "submit" at bounding box center [302, 553] width 11 height 11
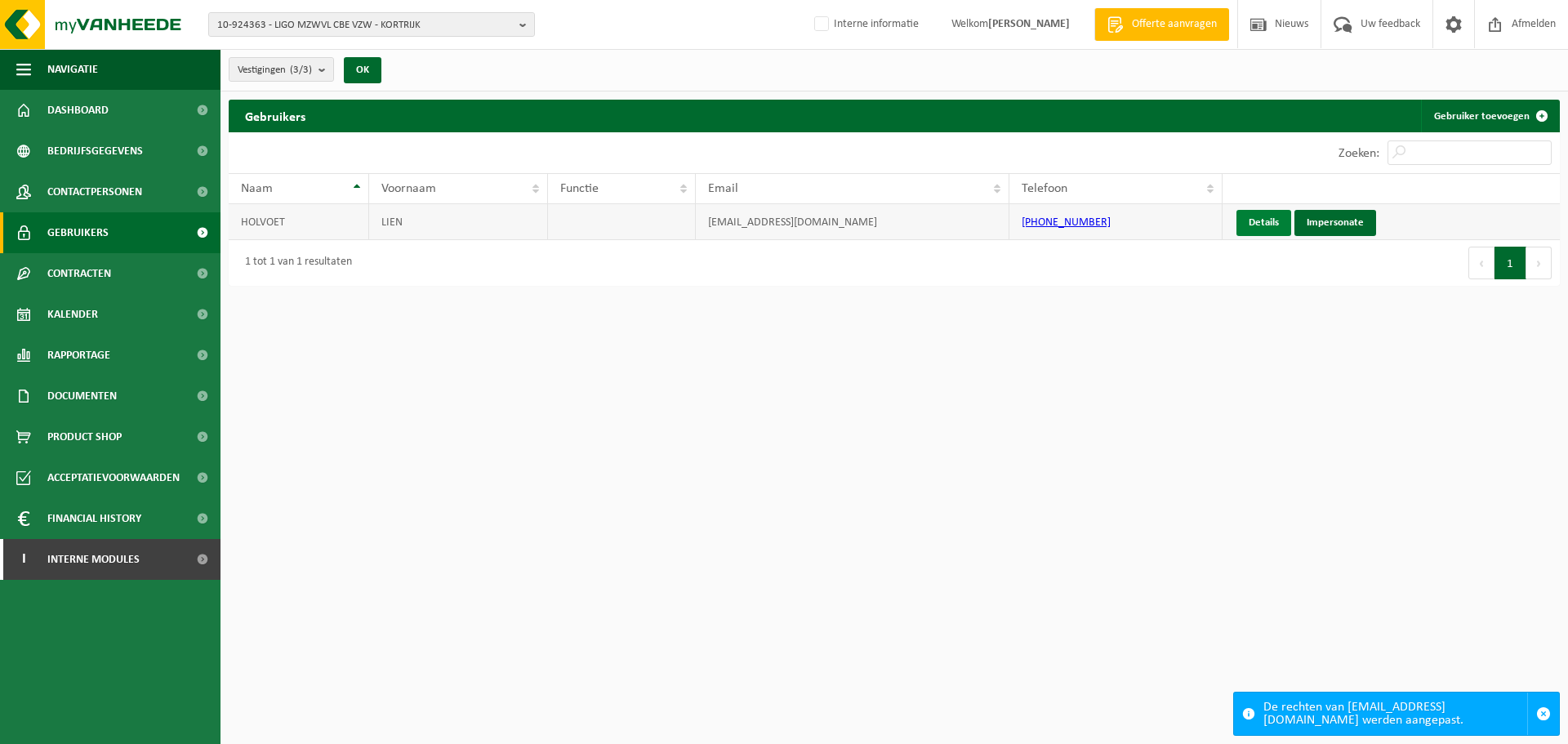
click at [1247, 226] on link "Details" at bounding box center [1264, 222] width 54 height 26
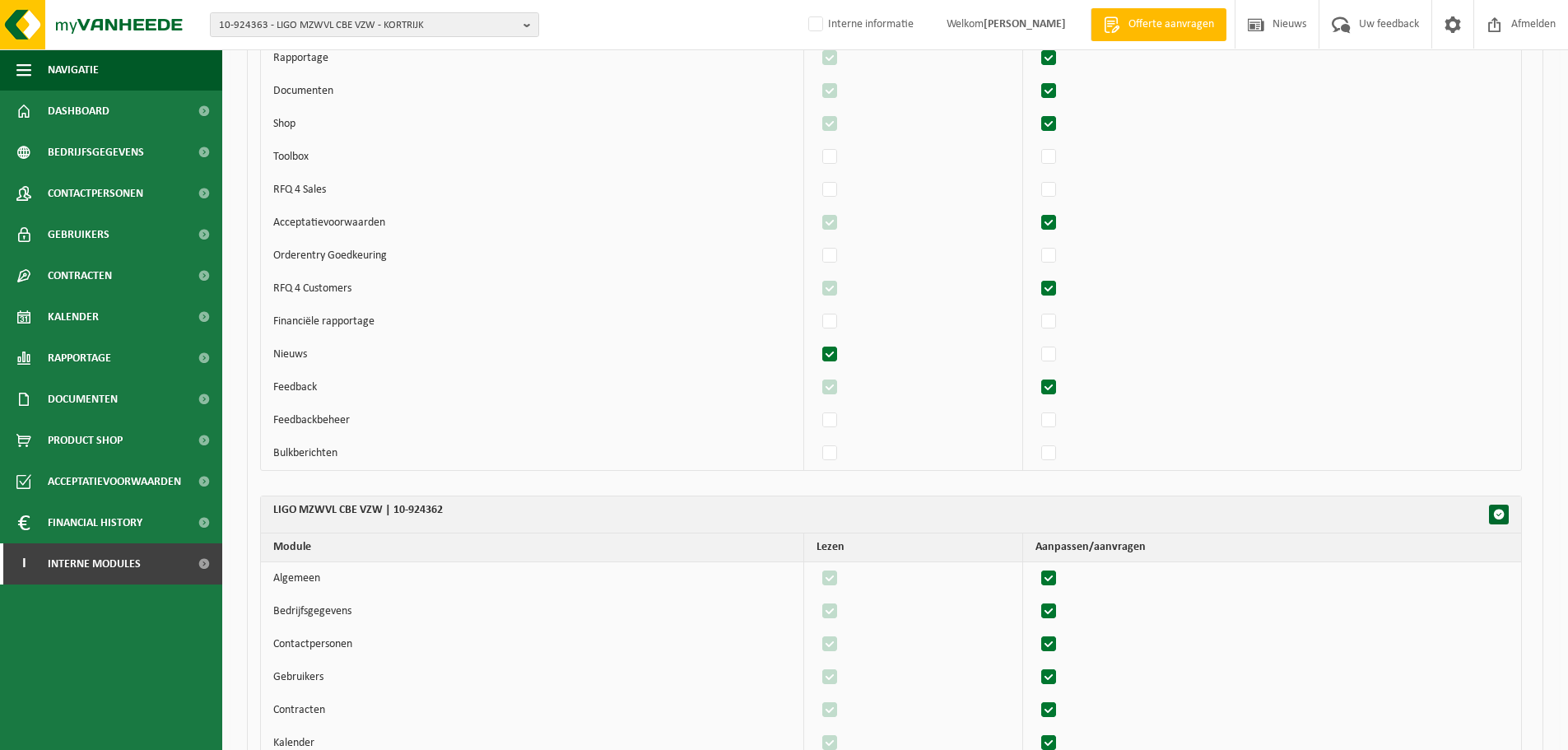
scroll to position [3293, 0]
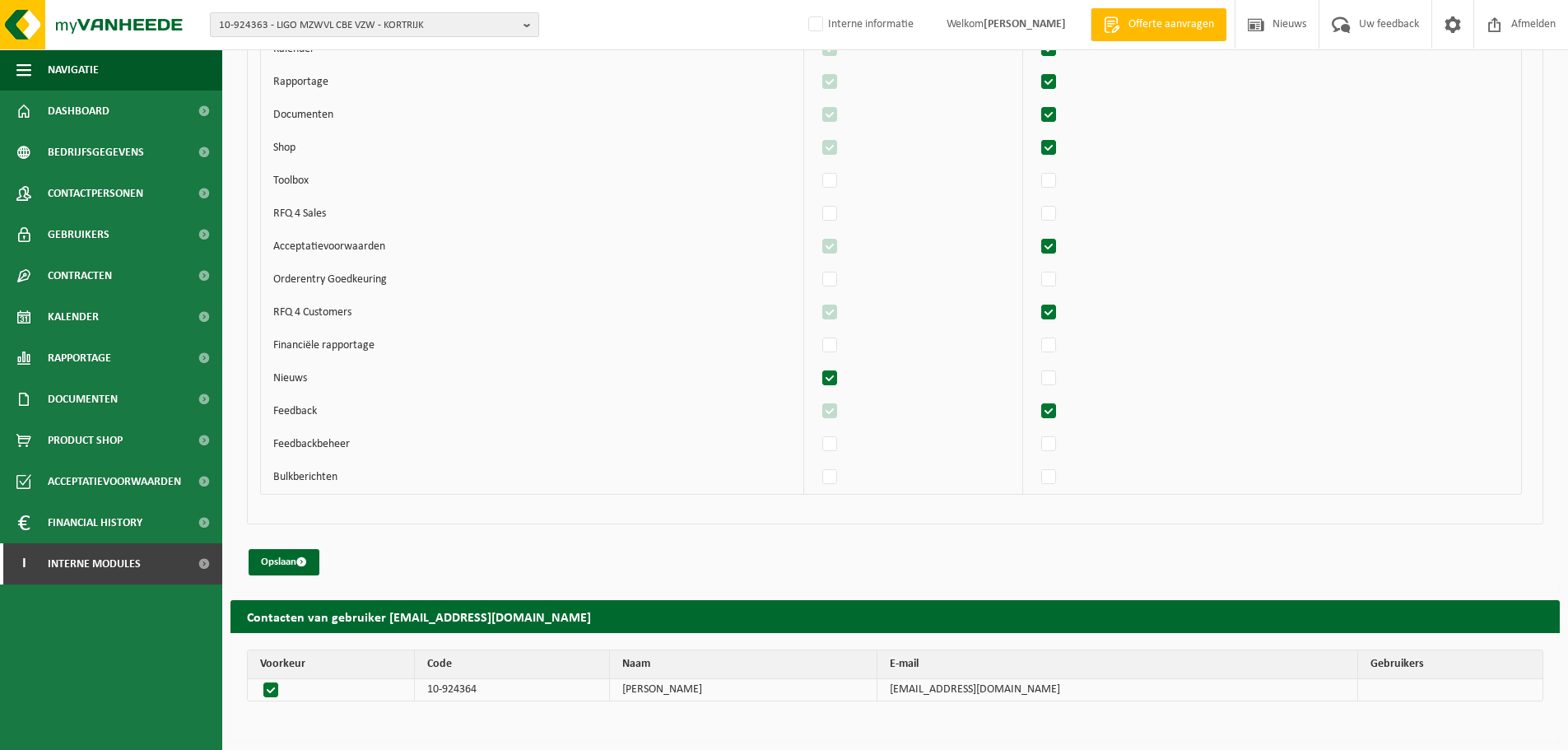
click at [457, 30] on span "10-924363 - LIGO MZWVL CBE VZW - KORTRIJK" at bounding box center [367, 25] width 298 height 24
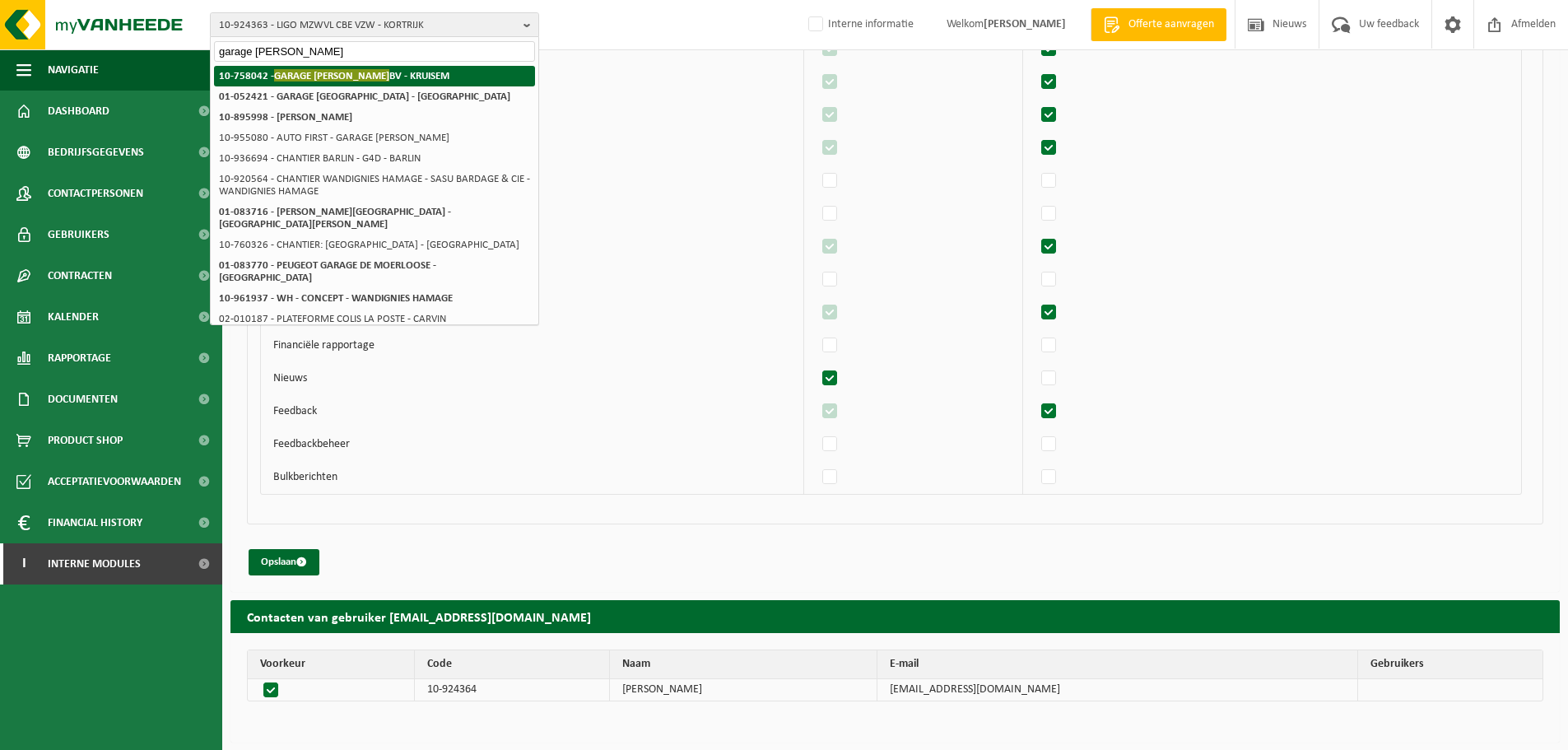
type input "garage [PERSON_NAME]"
click at [307, 71] on span "GARAGE [PERSON_NAME]" at bounding box center [332, 76] width 115 height 13
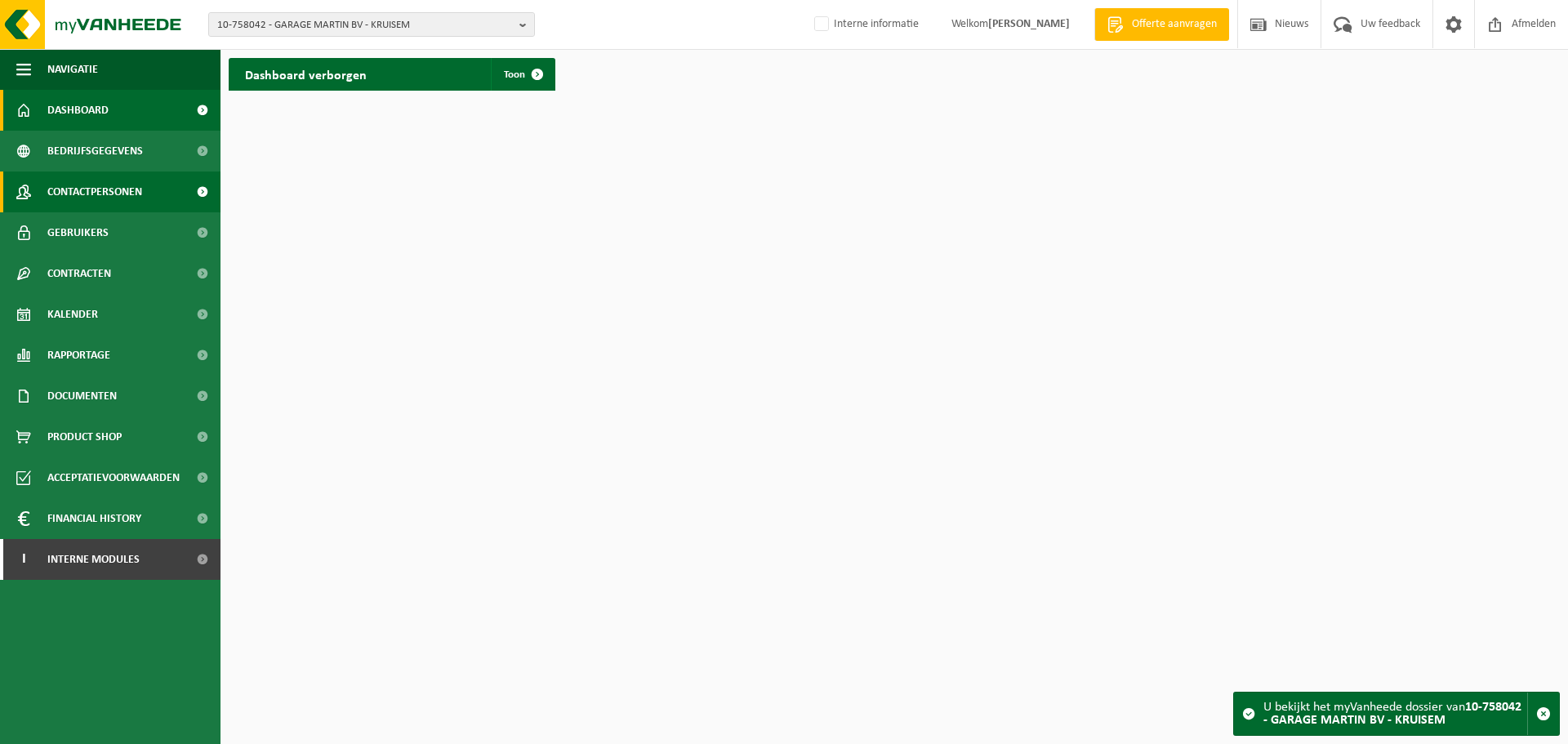
click span "Contactpersonen"
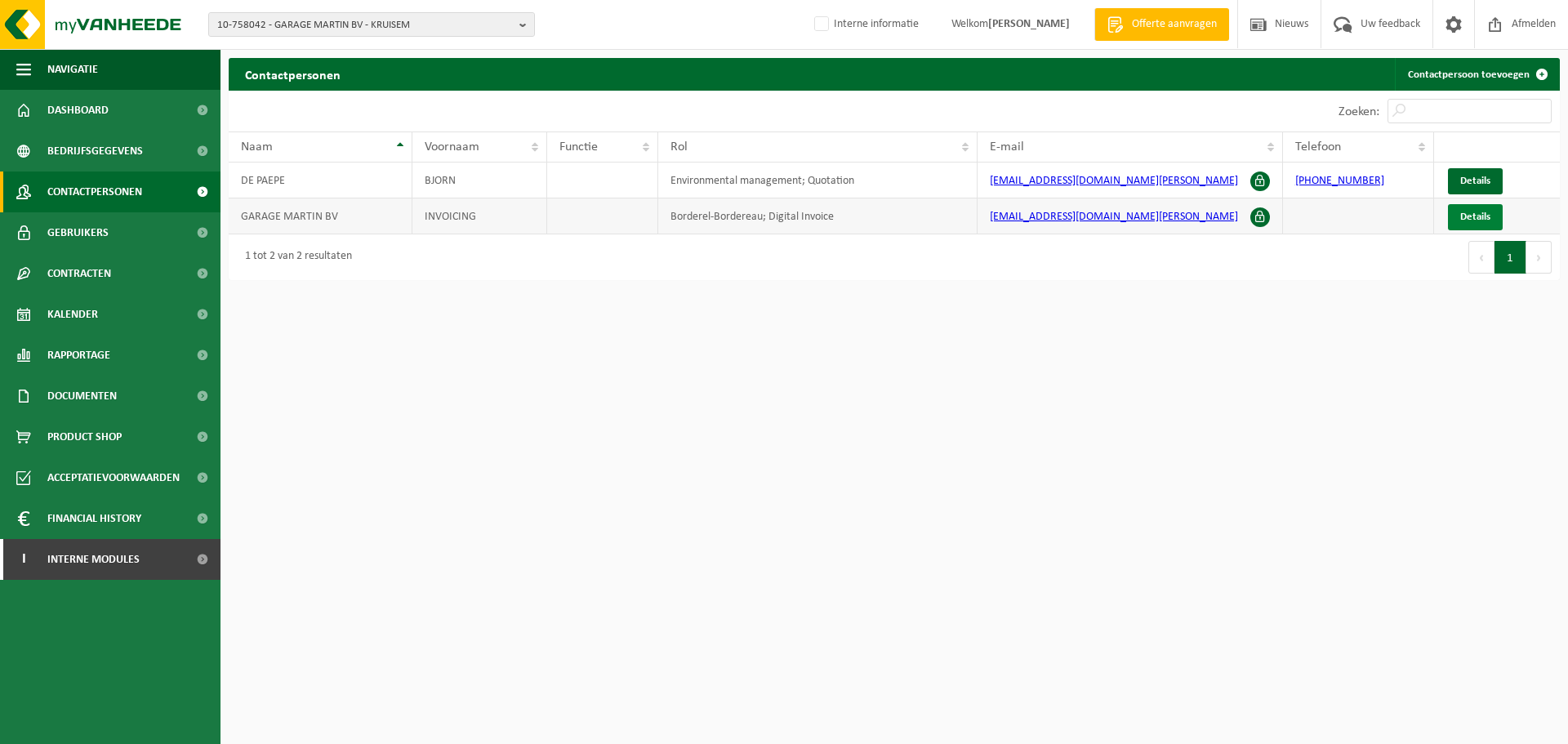
click at [1472, 227] on link "Details" at bounding box center [1474, 217] width 54 height 26
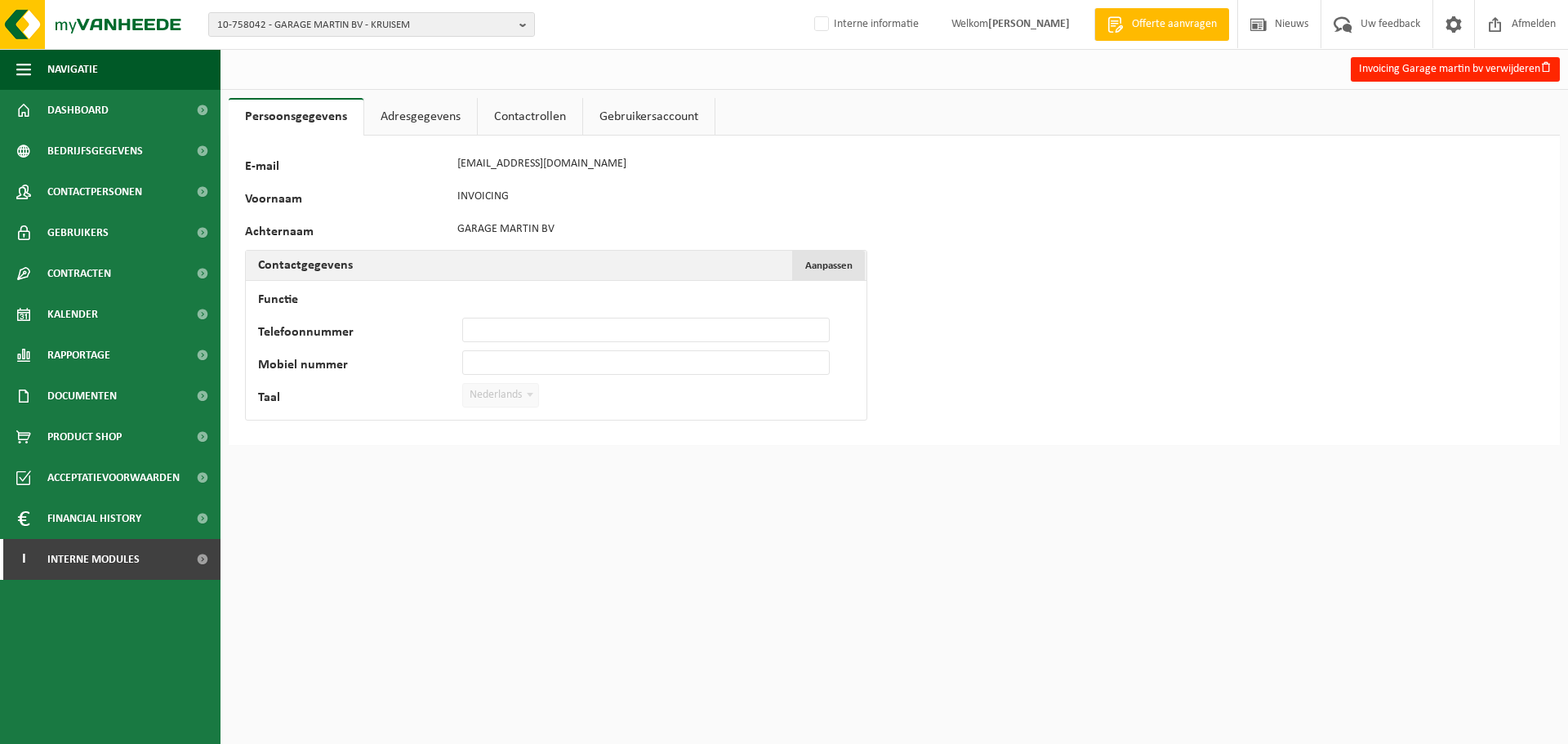
click at [838, 265] on span "Aanpassen" at bounding box center [829, 266] width 47 height 11
click at [601, 148] on div "67491 E-mail administratie@garage-martin.be Voornaam INVOICING Achternaam GARAG…" at bounding box center [894, 304] width 1331 height 336
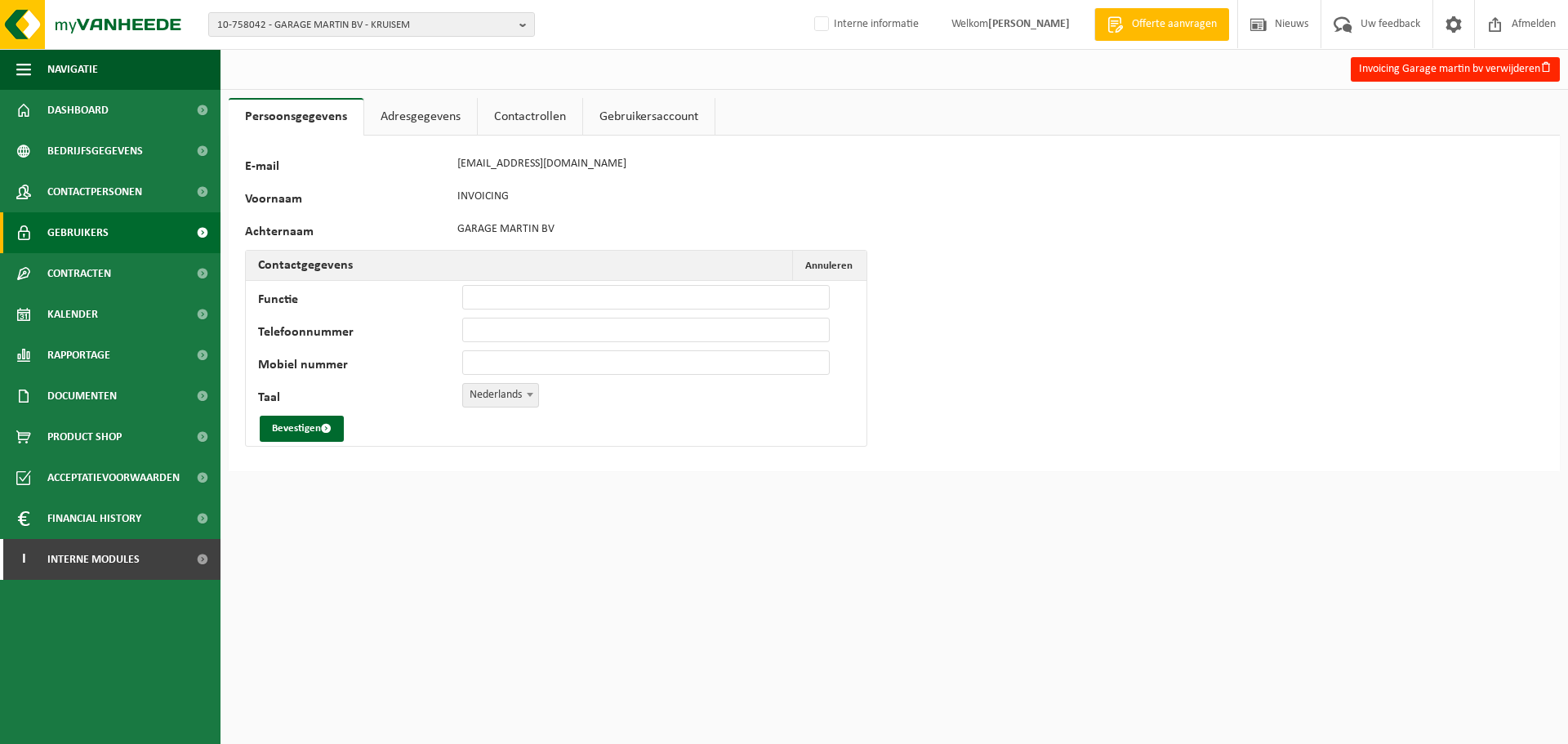
click at [107, 233] on span "Gebruikers" at bounding box center [78, 233] width 62 height 41
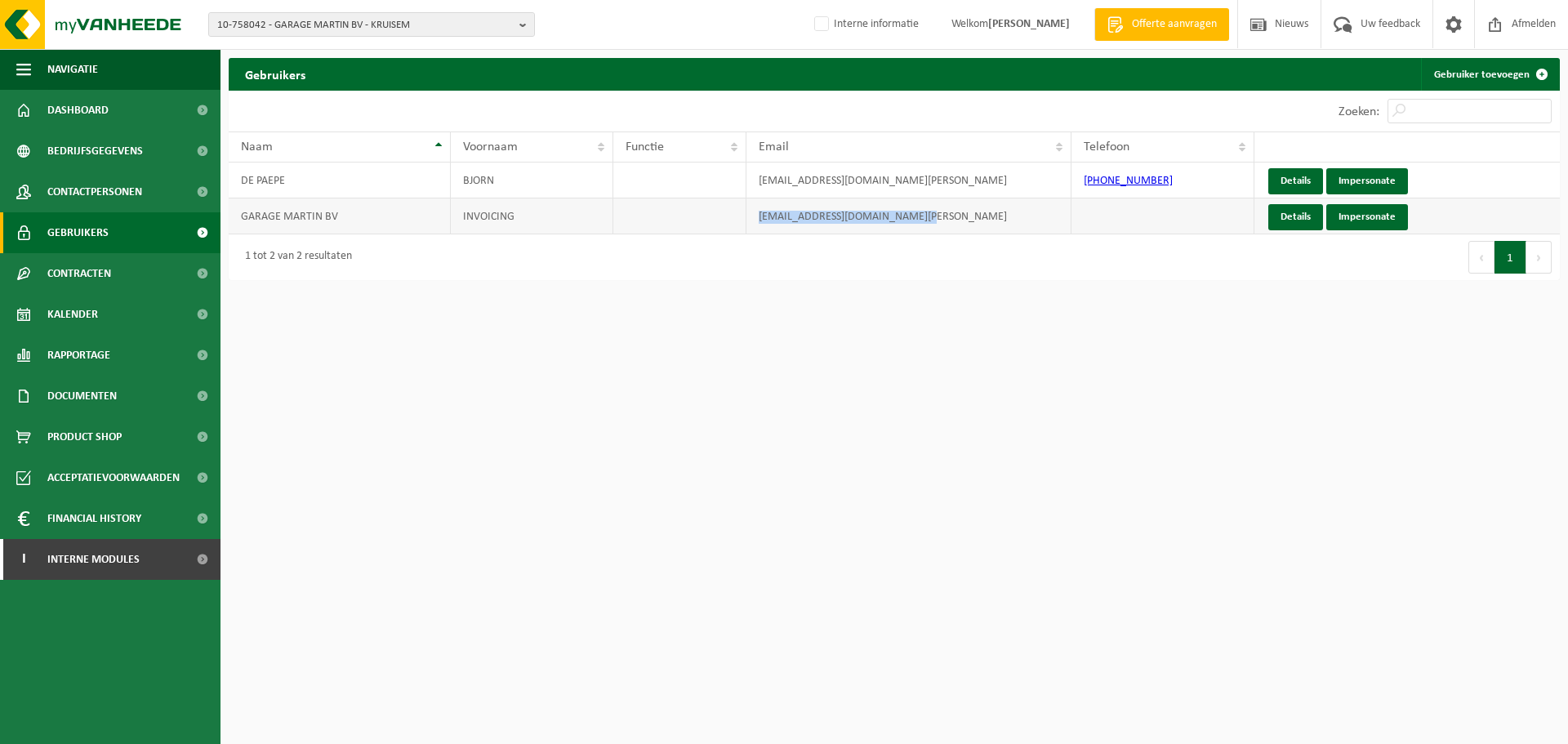
drag, startPoint x: 931, startPoint y: 221, endPoint x: 741, endPoint y: 222, distance: 190.0
click at [741, 222] on tr "GARAGE MARTIN BV INVOICING administratie@garage-martin.be Details Impersonate" at bounding box center [894, 216] width 1331 height 36
copy tr "[EMAIL_ADDRESS][DOMAIN_NAME][PERSON_NAME]"
click at [129, 565] on span "Interne modules" at bounding box center [93, 560] width 92 height 41
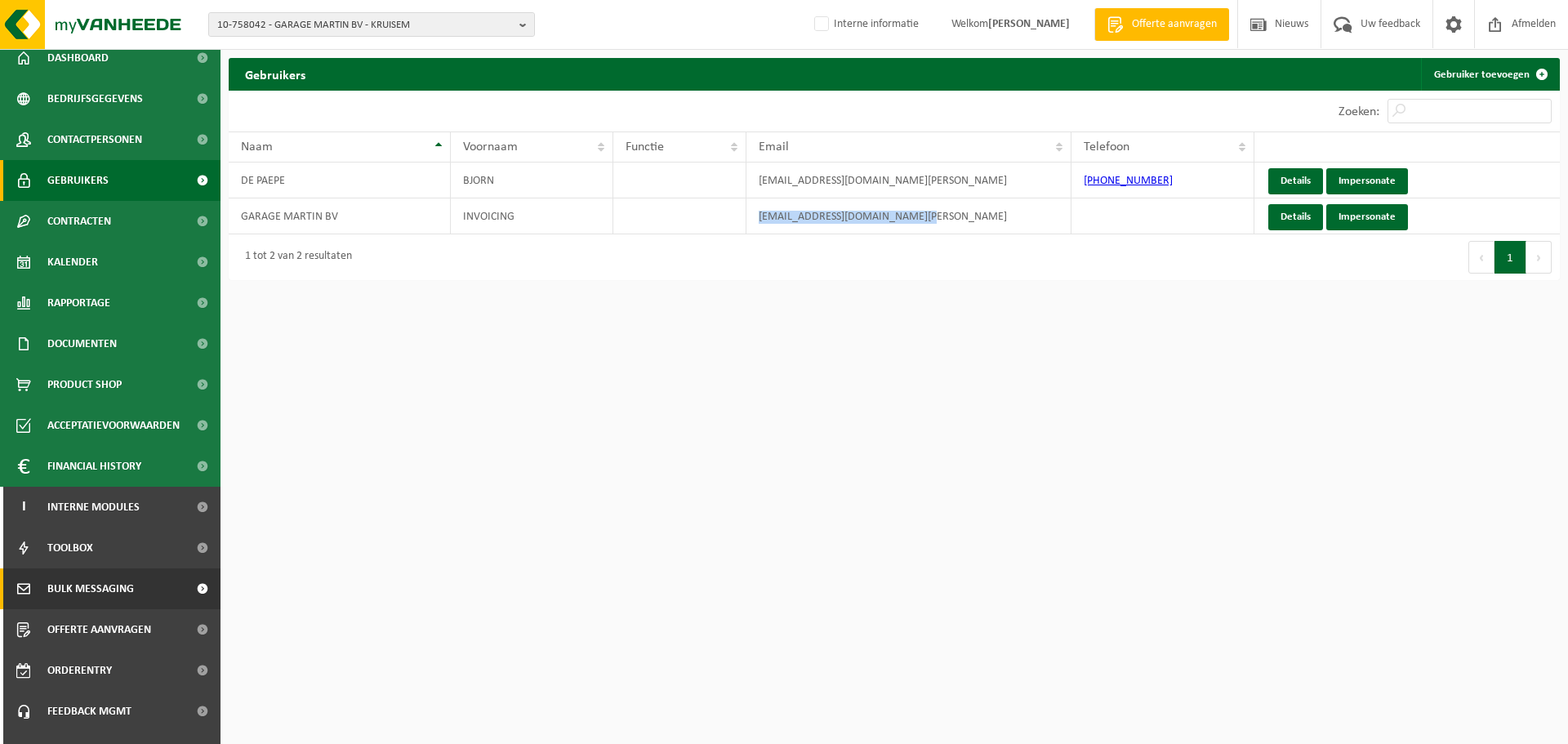
scroll to position [81, 0]
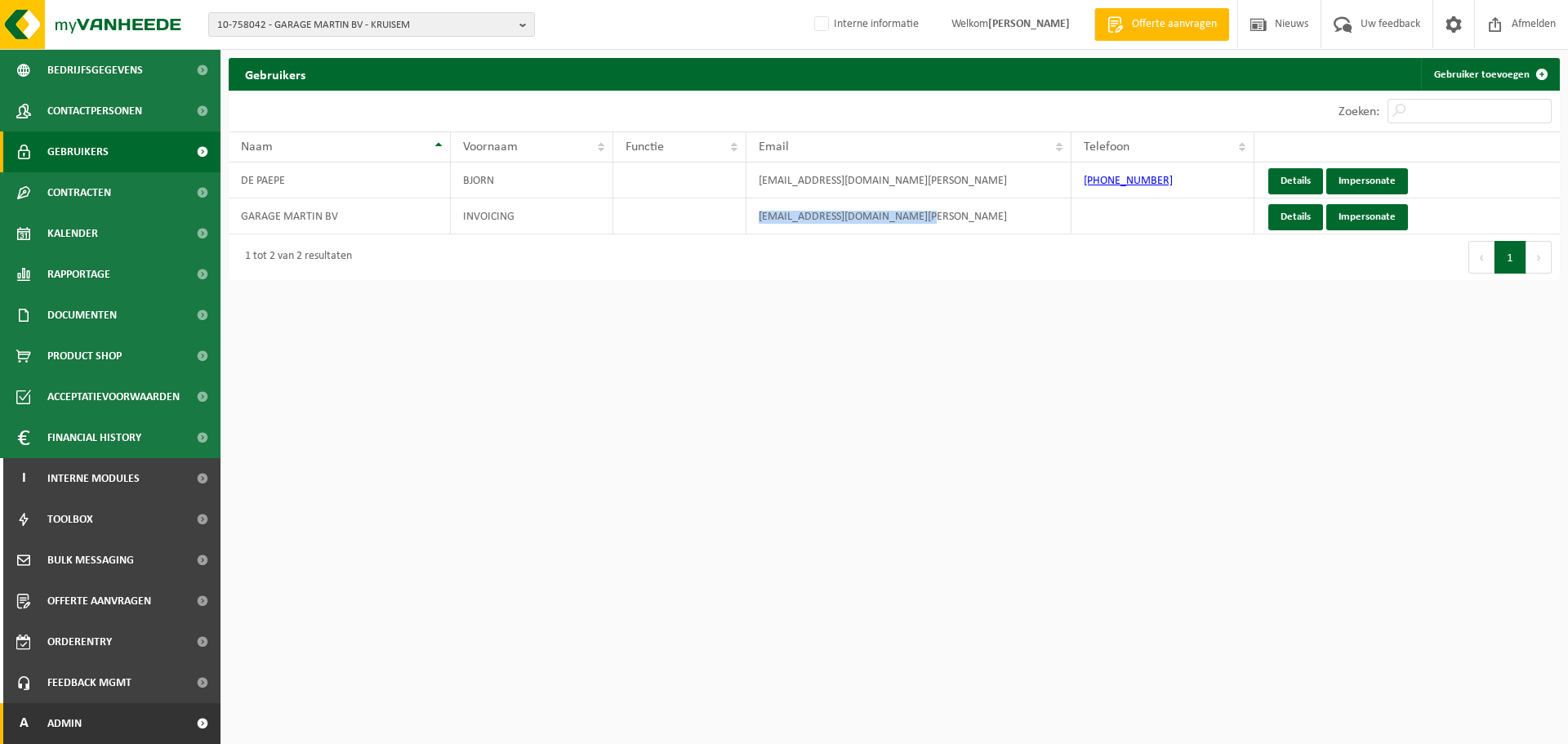
click at [75, 715] on span "Admin" at bounding box center [64, 723] width 34 height 41
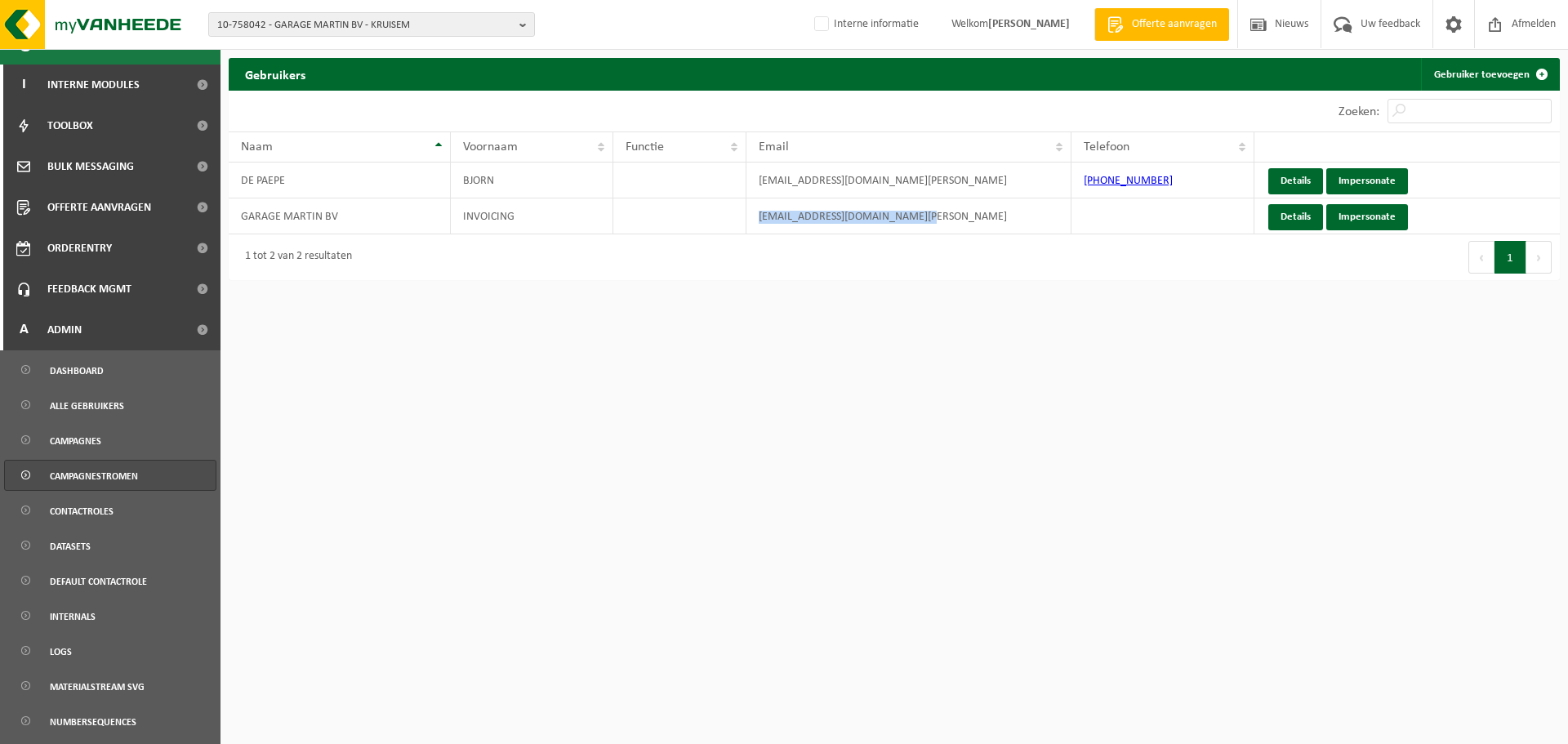
scroll to position [489, 0]
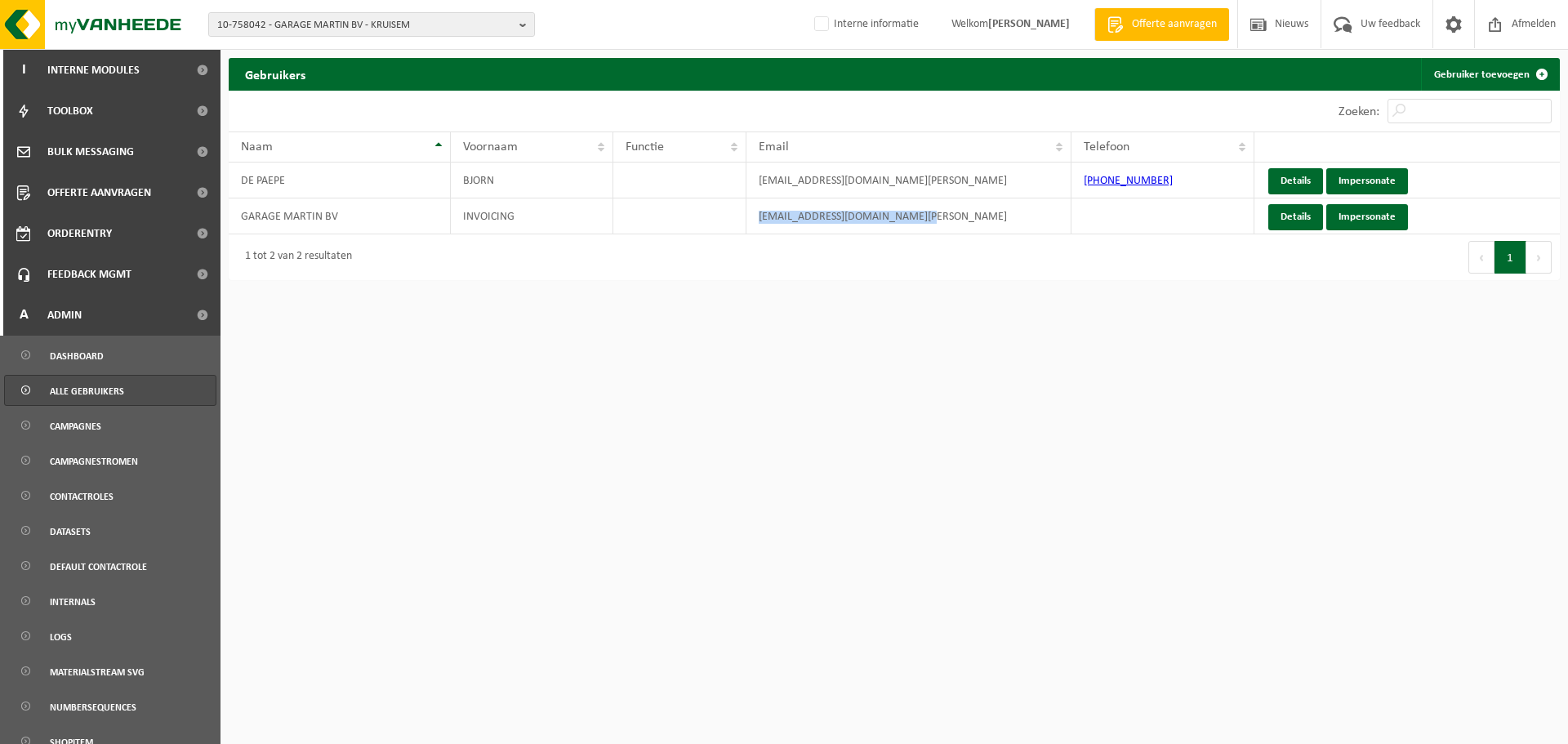
click at [119, 378] on span "Alle gebruikers" at bounding box center [87, 391] width 74 height 31
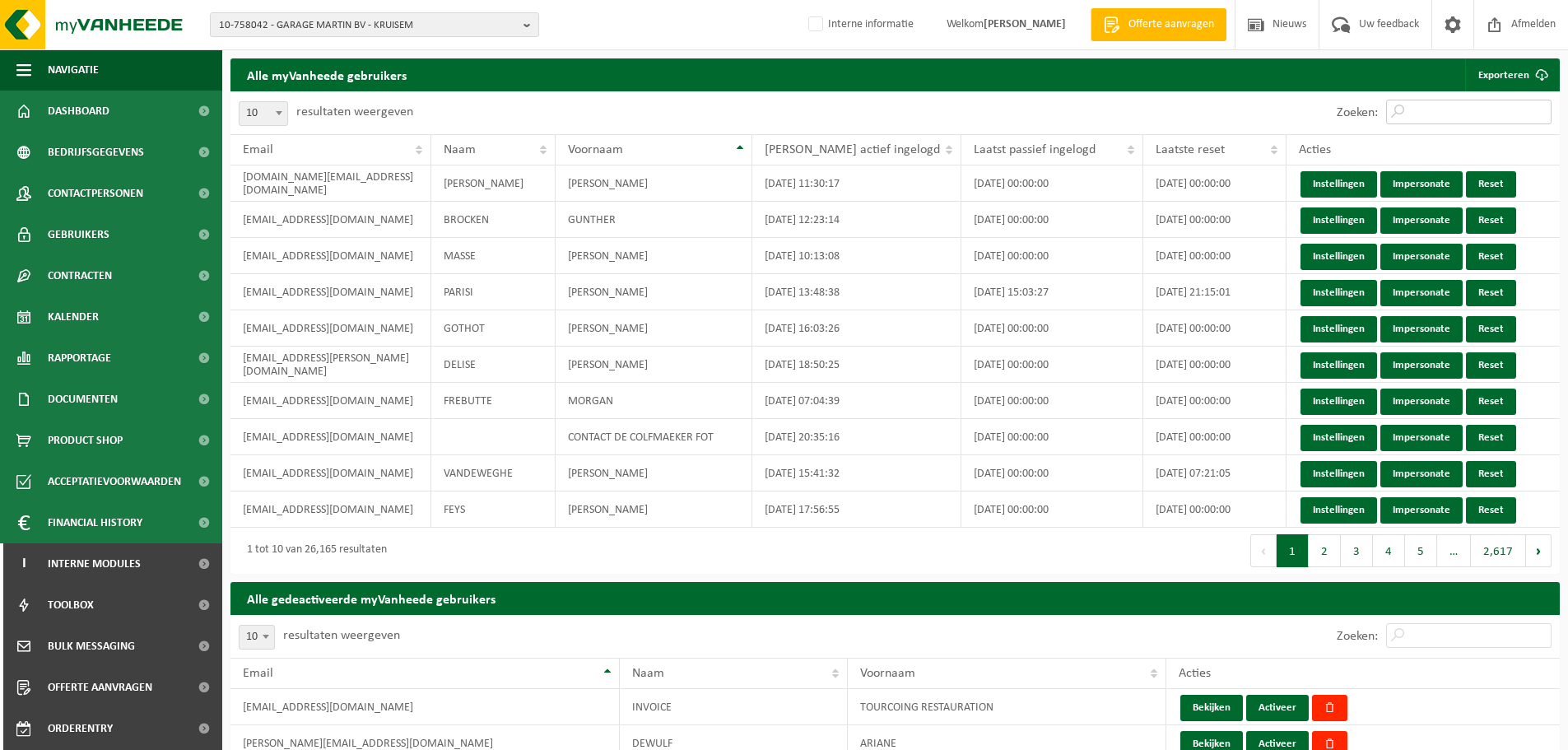
click at [1414, 105] on input "Zoeken:" at bounding box center [1469, 112] width 166 height 24
paste input "[EMAIL_ADDRESS][DOMAIN_NAME][PERSON_NAME]"
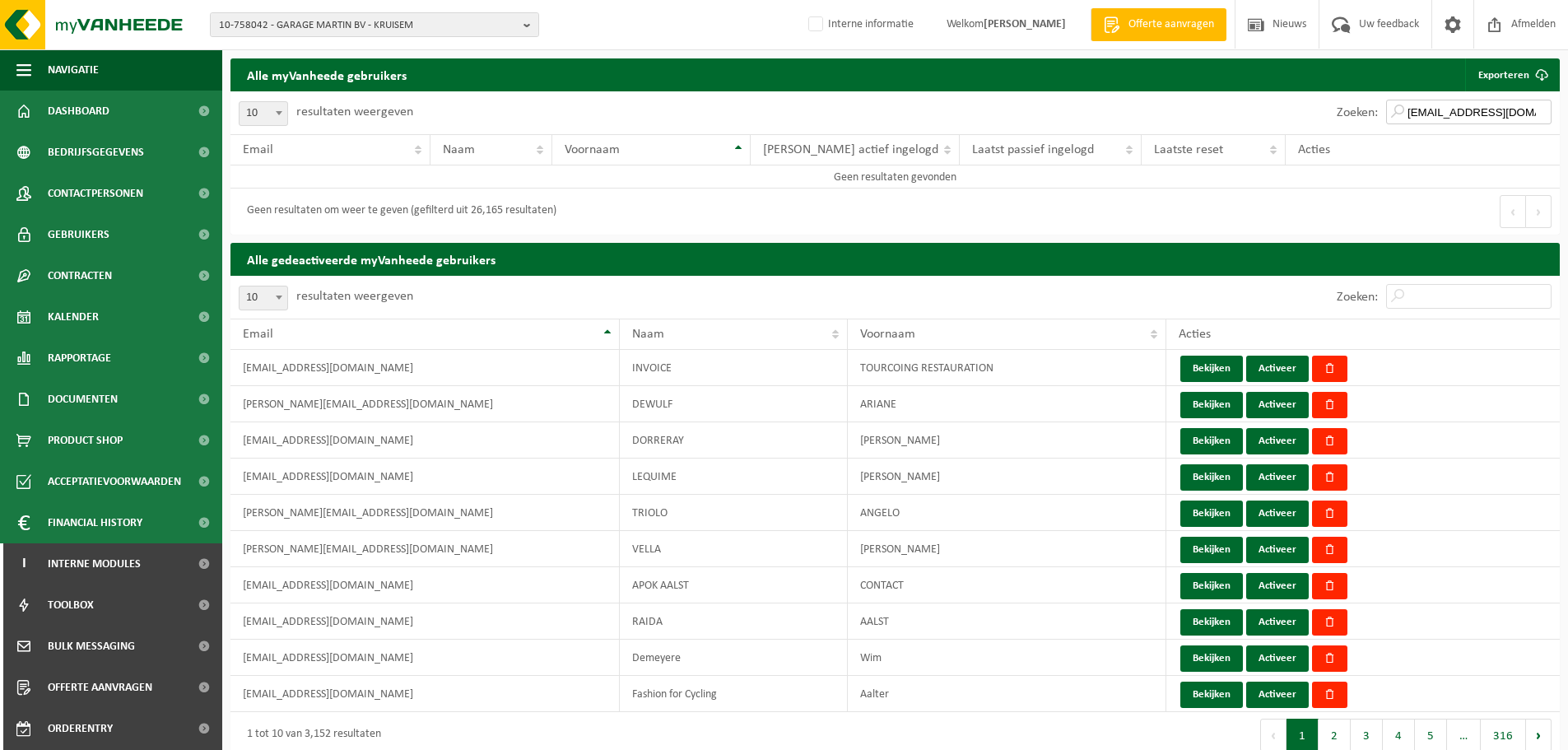
drag, startPoint x: 1443, startPoint y: 118, endPoint x: 1328, endPoint y: 107, distance: 115.5
click at [1329, 107] on div "Zoeken: [EMAIL_ADDRESS][DOMAIN_NAME][PERSON_NAME]" at bounding box center [1444, 113] width 231 height 43
click at [1432, 113] on input "[EMAIL_ADDRESS][DOMAIN_NAME][PERSON_NAME]" at bounding box center [1469, 112] width 166 height 24
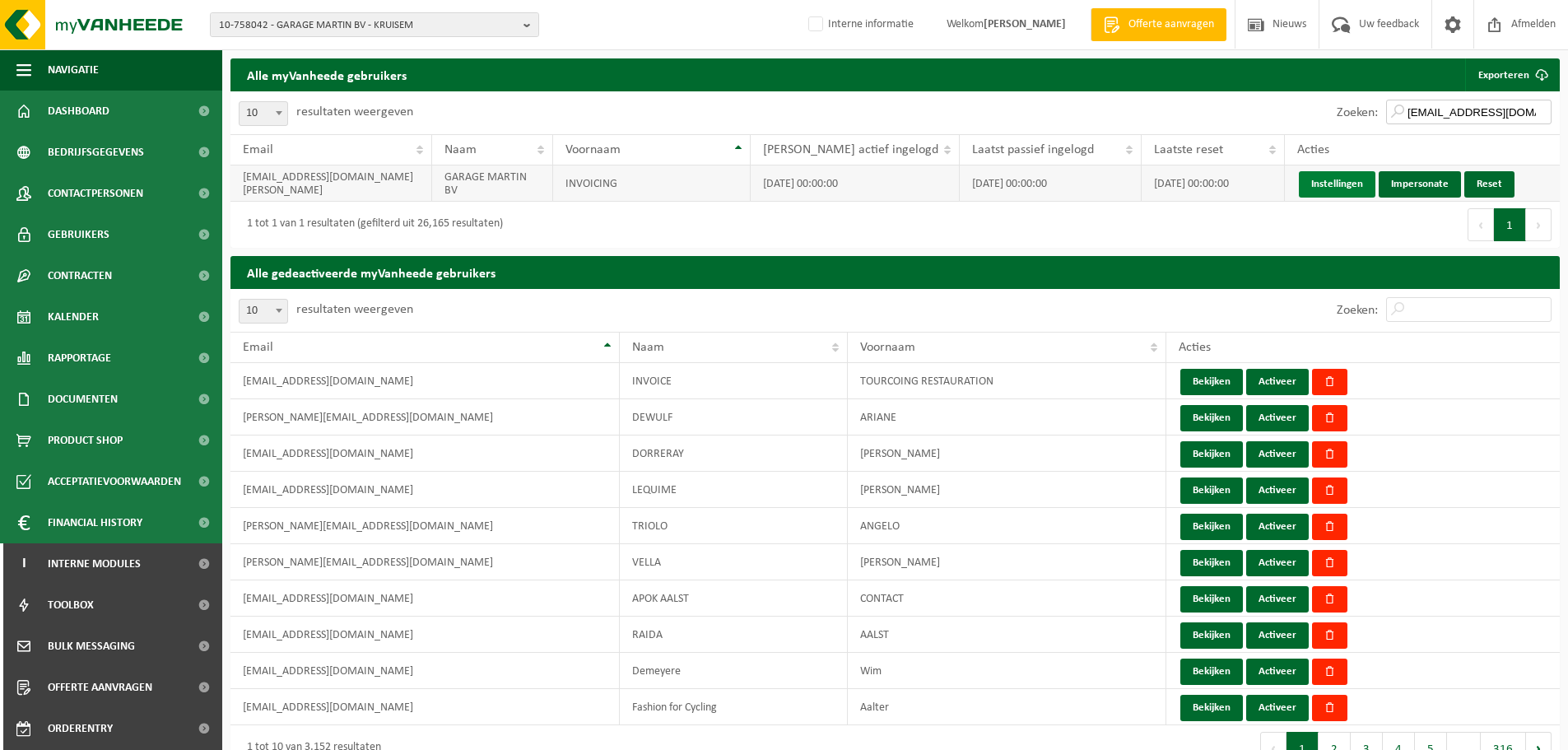
type input "[EMAIL_ADDRESS][DOMAIN_NAME][PERSON_NAME]"
click at [1327, 186] on link "Instellingen" at bounding box center [1337, 184] width 77 height 26
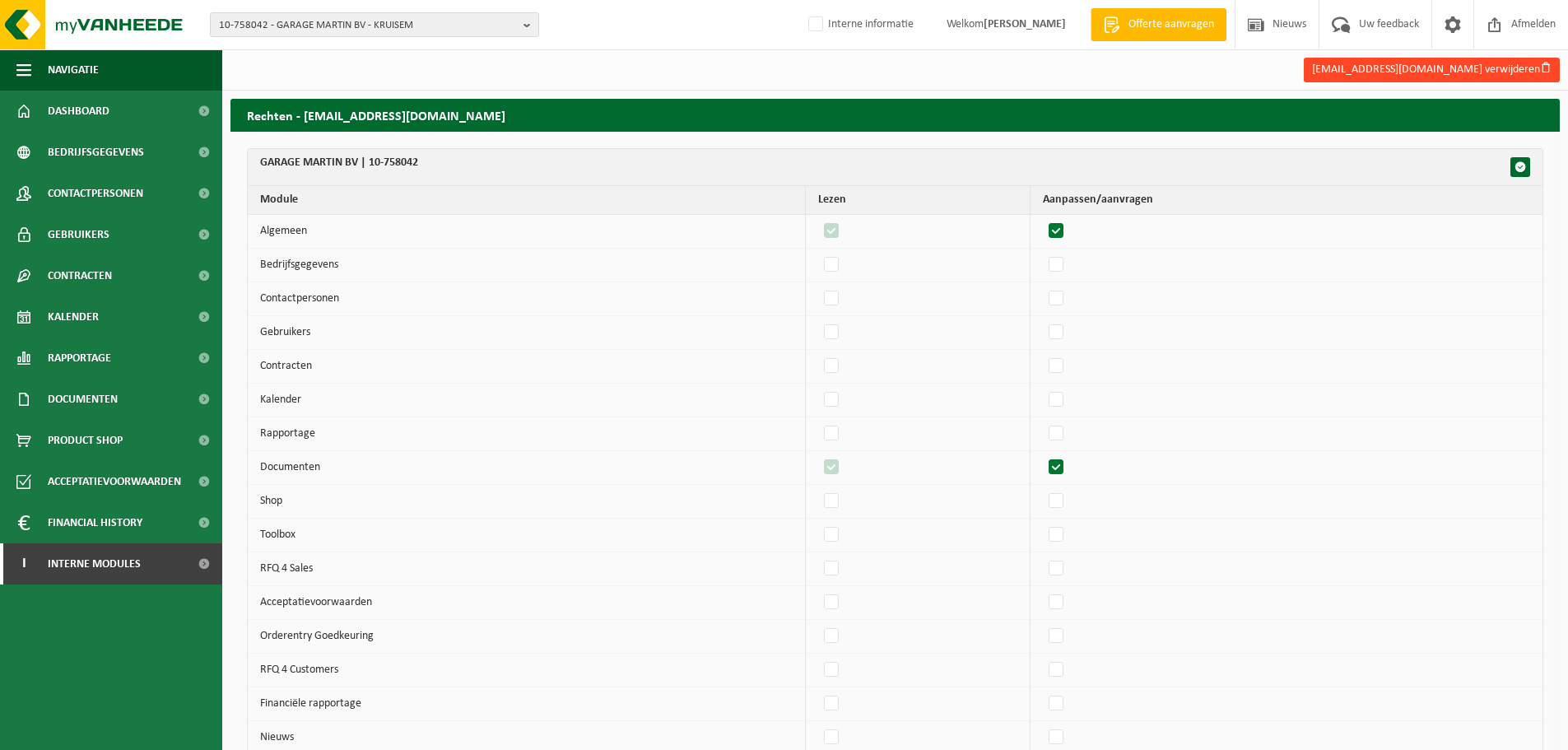
click at [1491, 75] on button "[EMAIL_ADDRESS][DOMAIN_NAME] verwijderen" at bounding box center [1432, 69] width 256 height 24
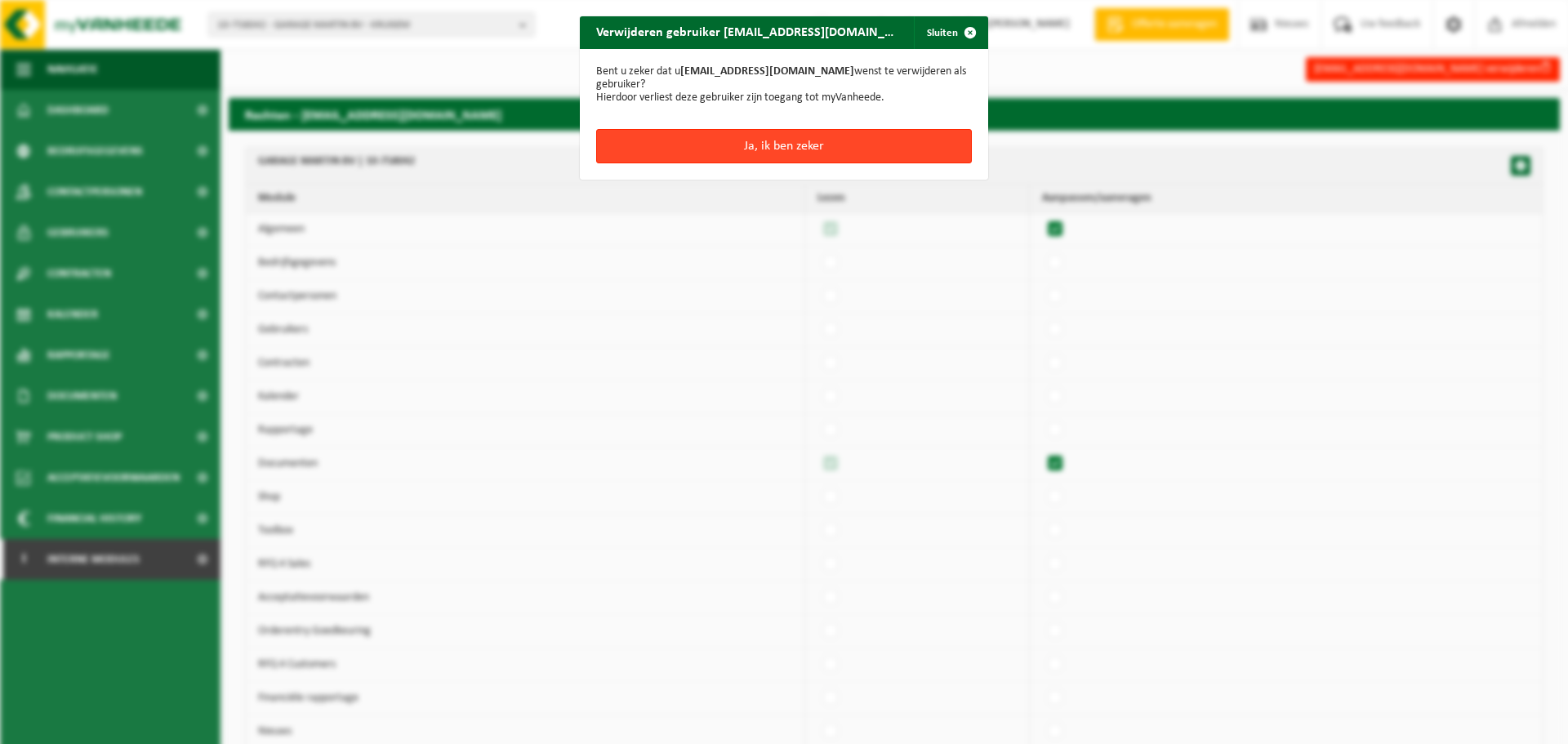
click at [728, 142] on button "Ja, ik ben zeker" at bounding box center [784, 146] width 376 height 34
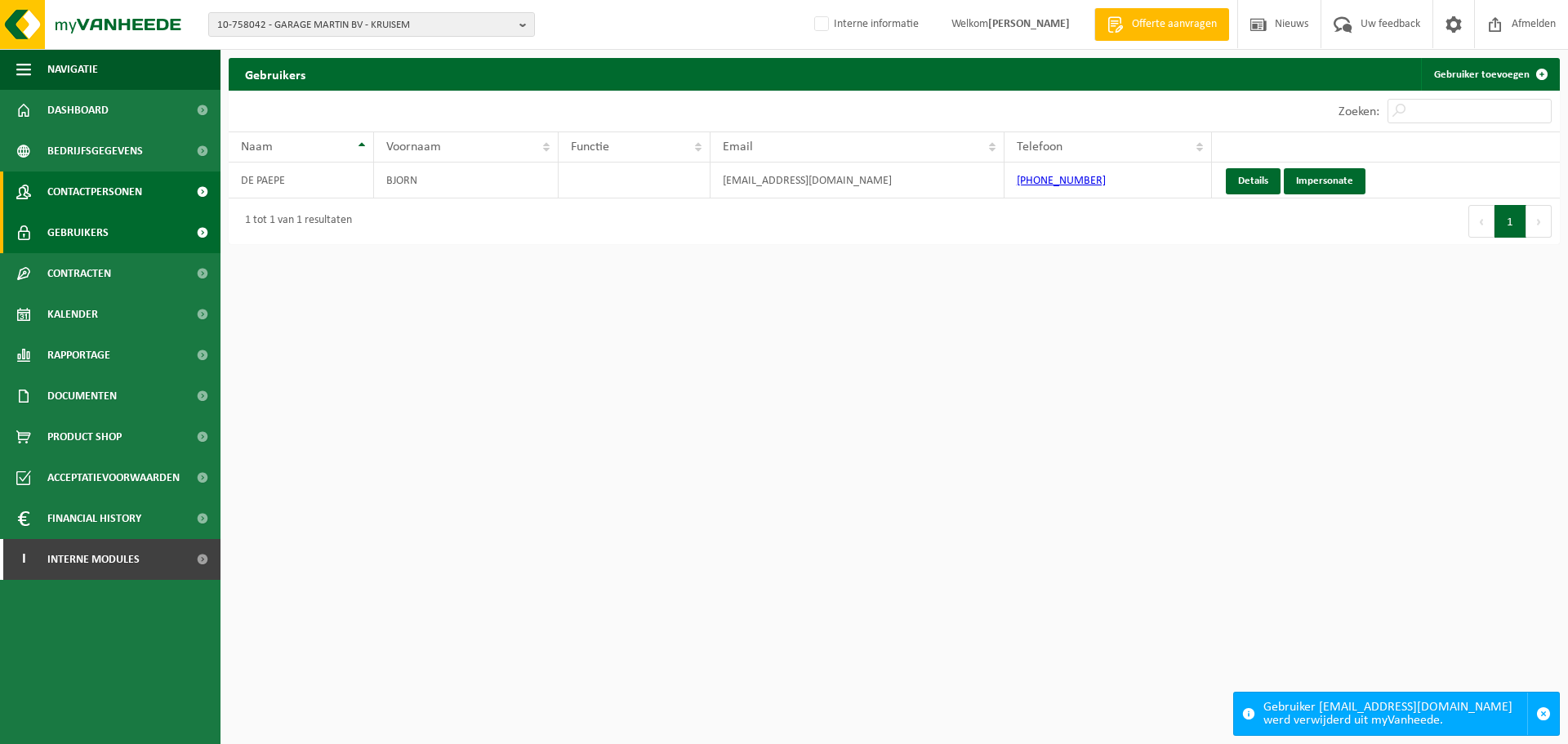
click at [102, 204] on span "Contactpersonen" at bounding box center [95, 192] width 95 height 41
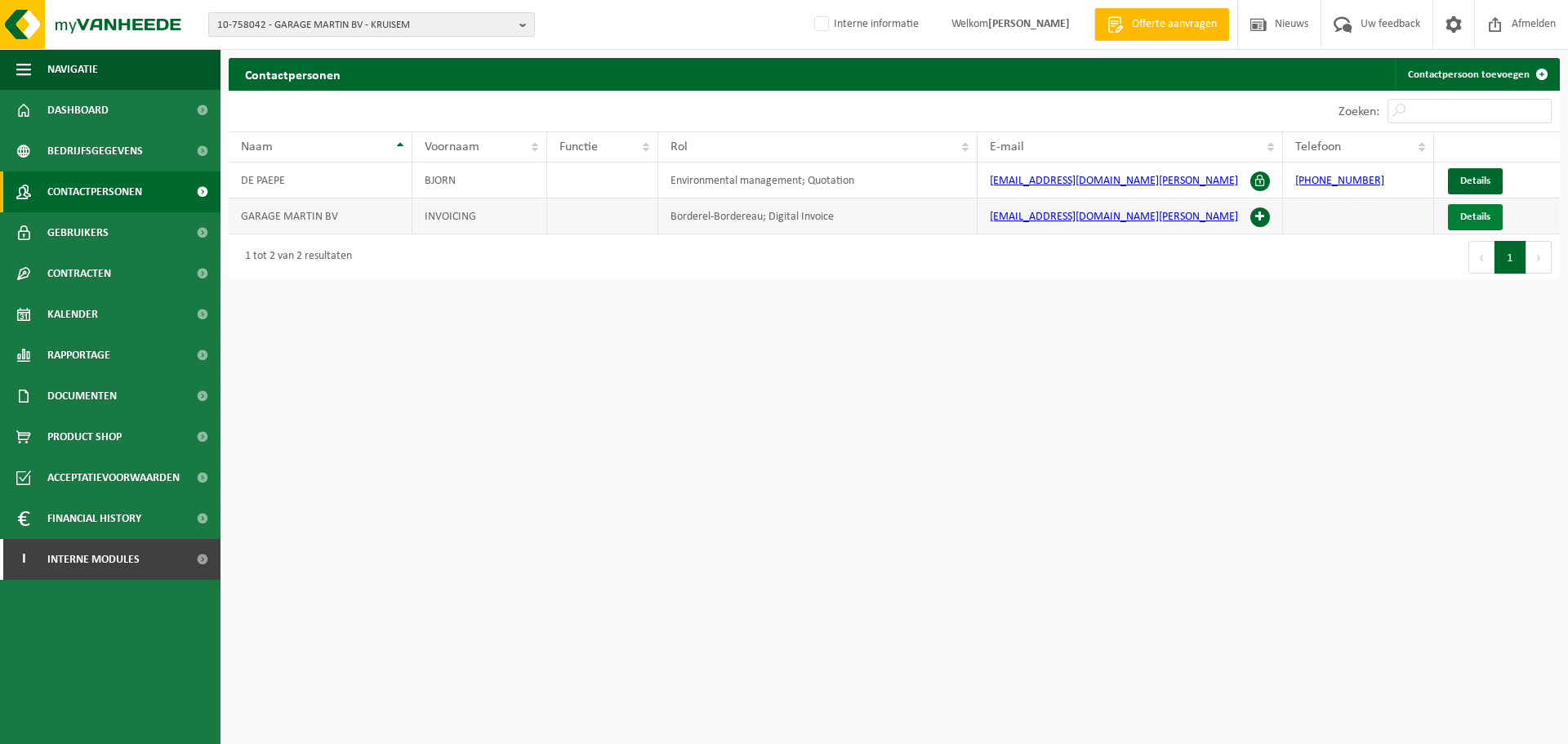
click at [1491, 212] on link "Details" at bounding box center [1474, 217] width 54 height 26
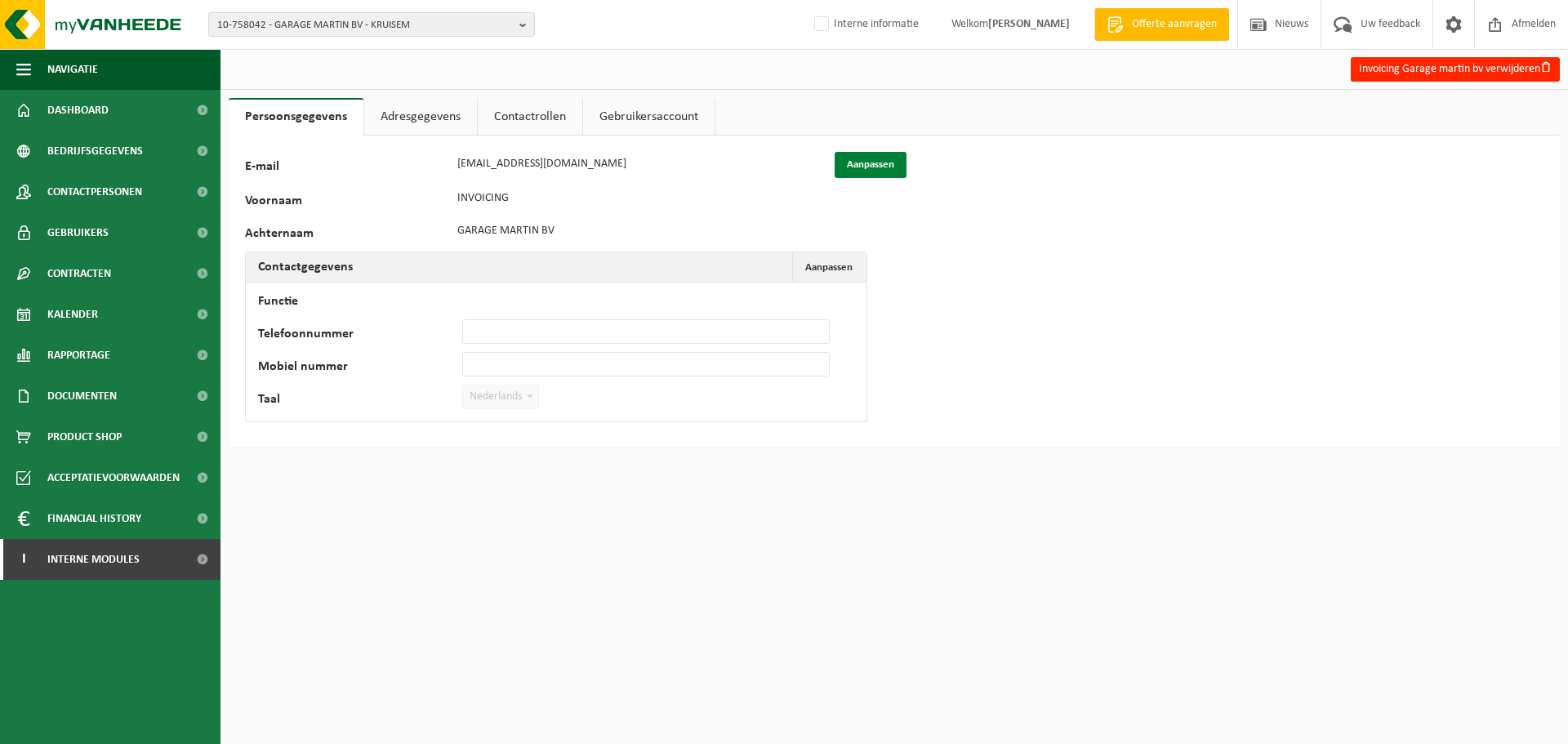
click at [884, 158] on button "Aanpassen" at bounding box center [871, 164] width 71 height 26
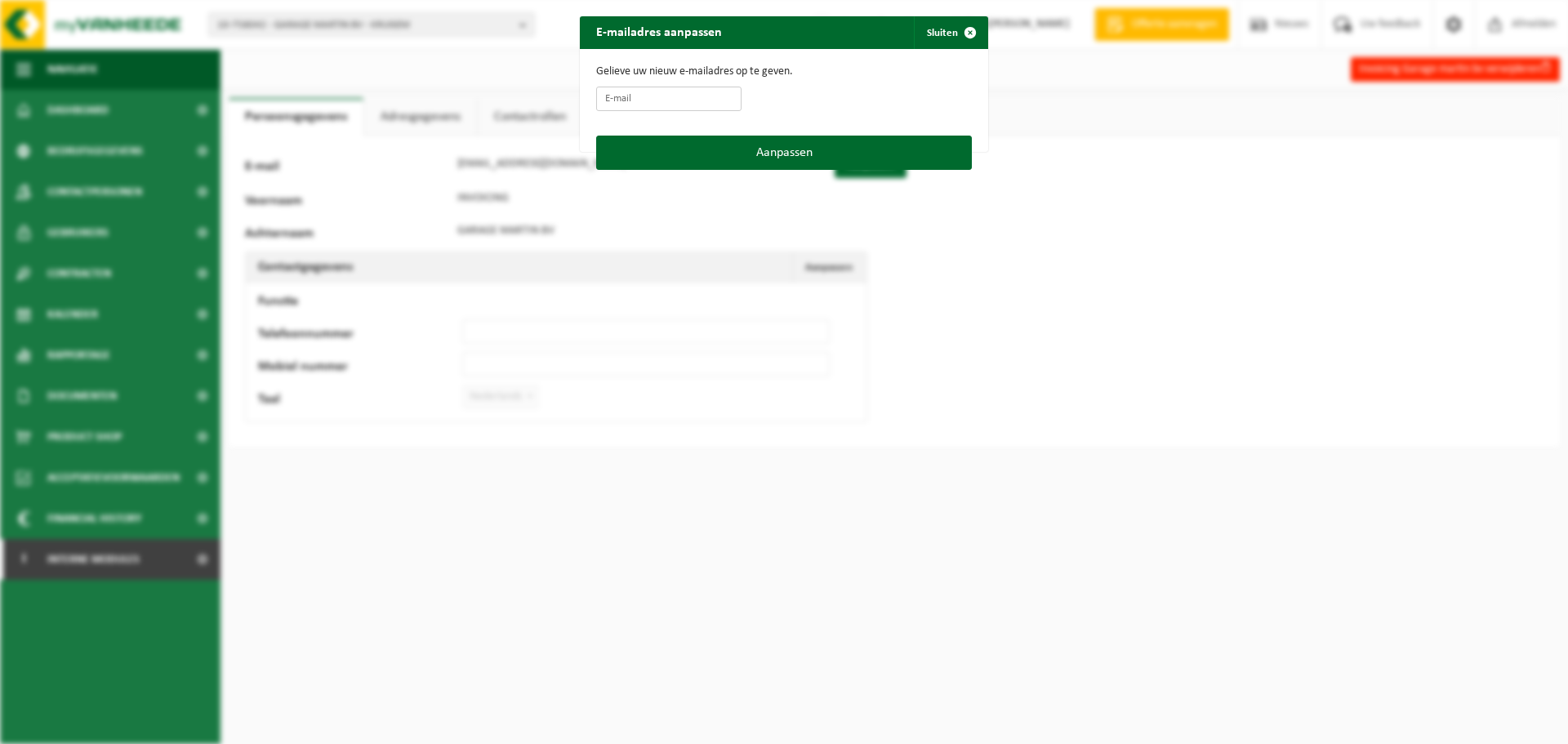
click at [687, 93] on input "E-mail" at bounding box center [669, 98] width 146 height 24
paste input "[EMAIL_ADDRESS][DOMAIN_NAME]"
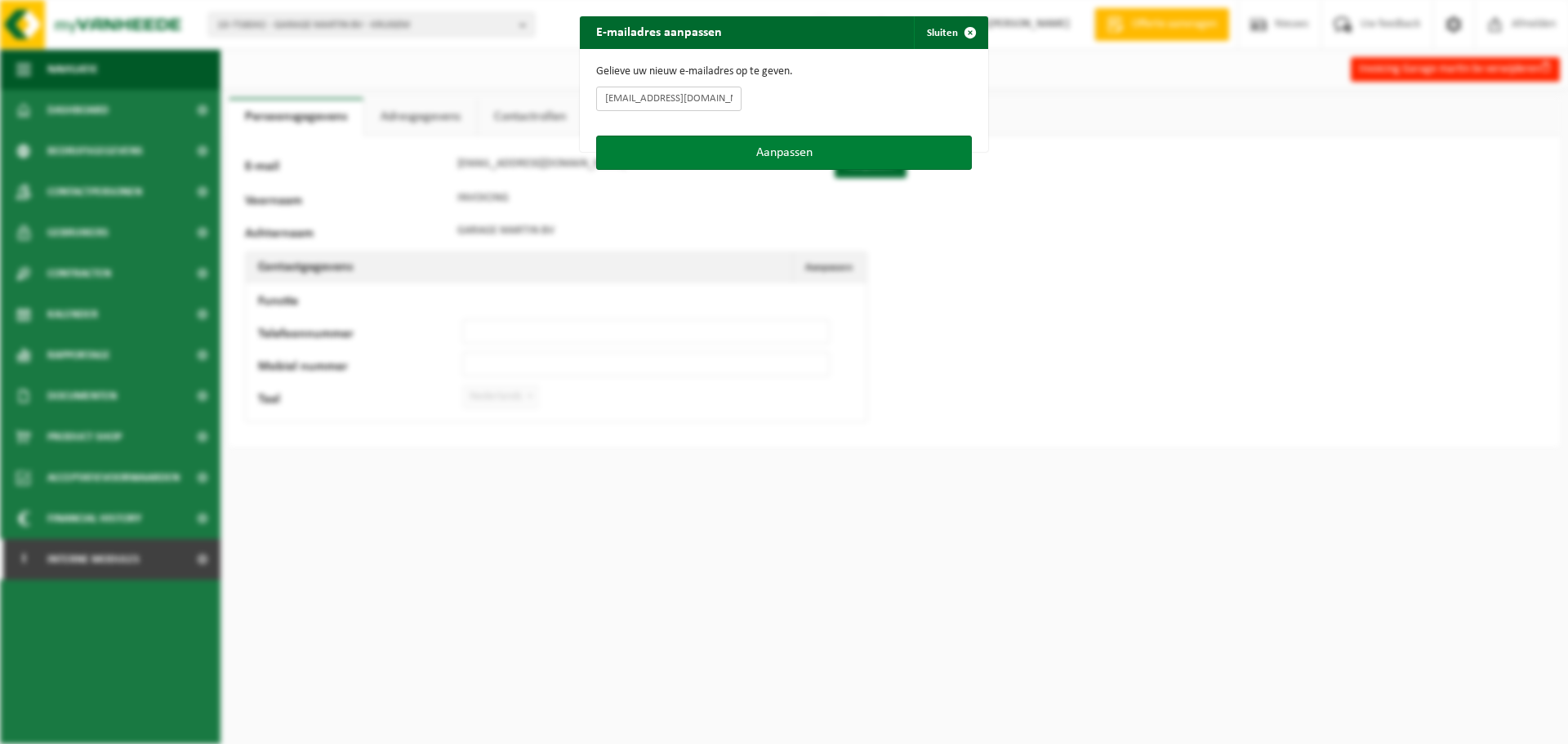
type input "[EMAIL_ADDRESS][DOMAIN_NAME]"
click at [917, 159] on button "Aanpassen" at bounding box center [784, 153] width 376 height 34
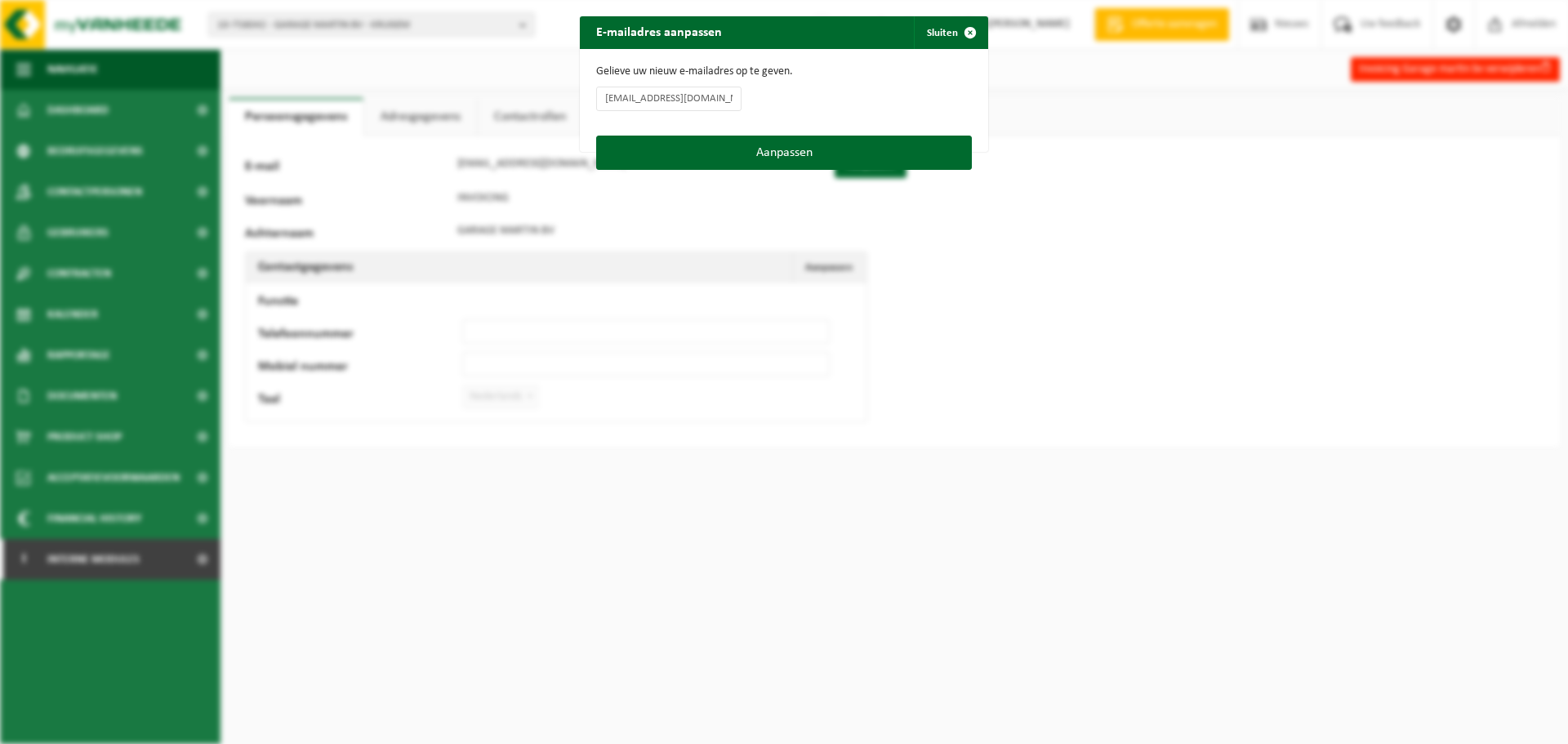
type input "[EMAIL_ADDRESS][DOMAIN_NAME]"
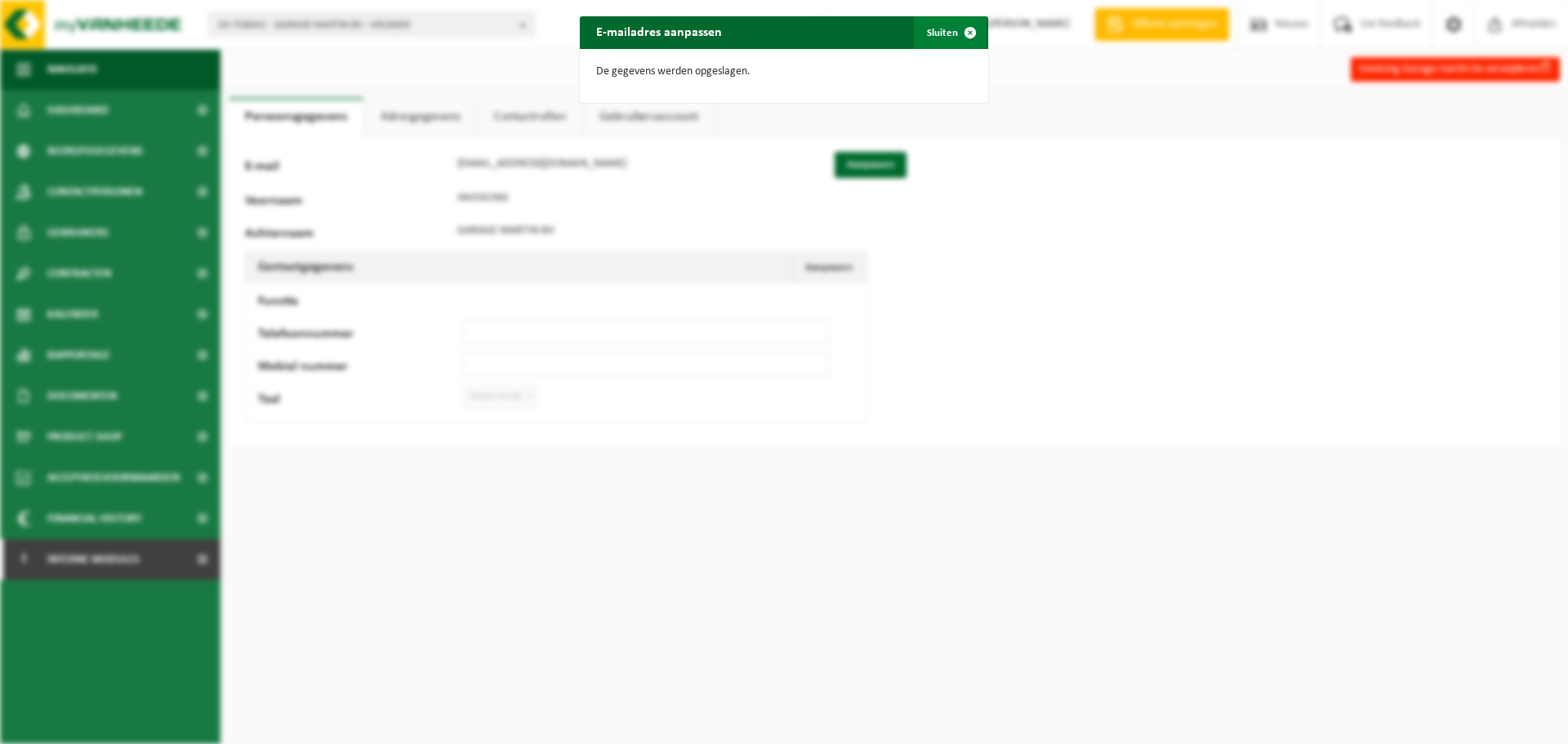
click at [966, 30] on span "button" at bounding box center [970, 32] width 33 height 33
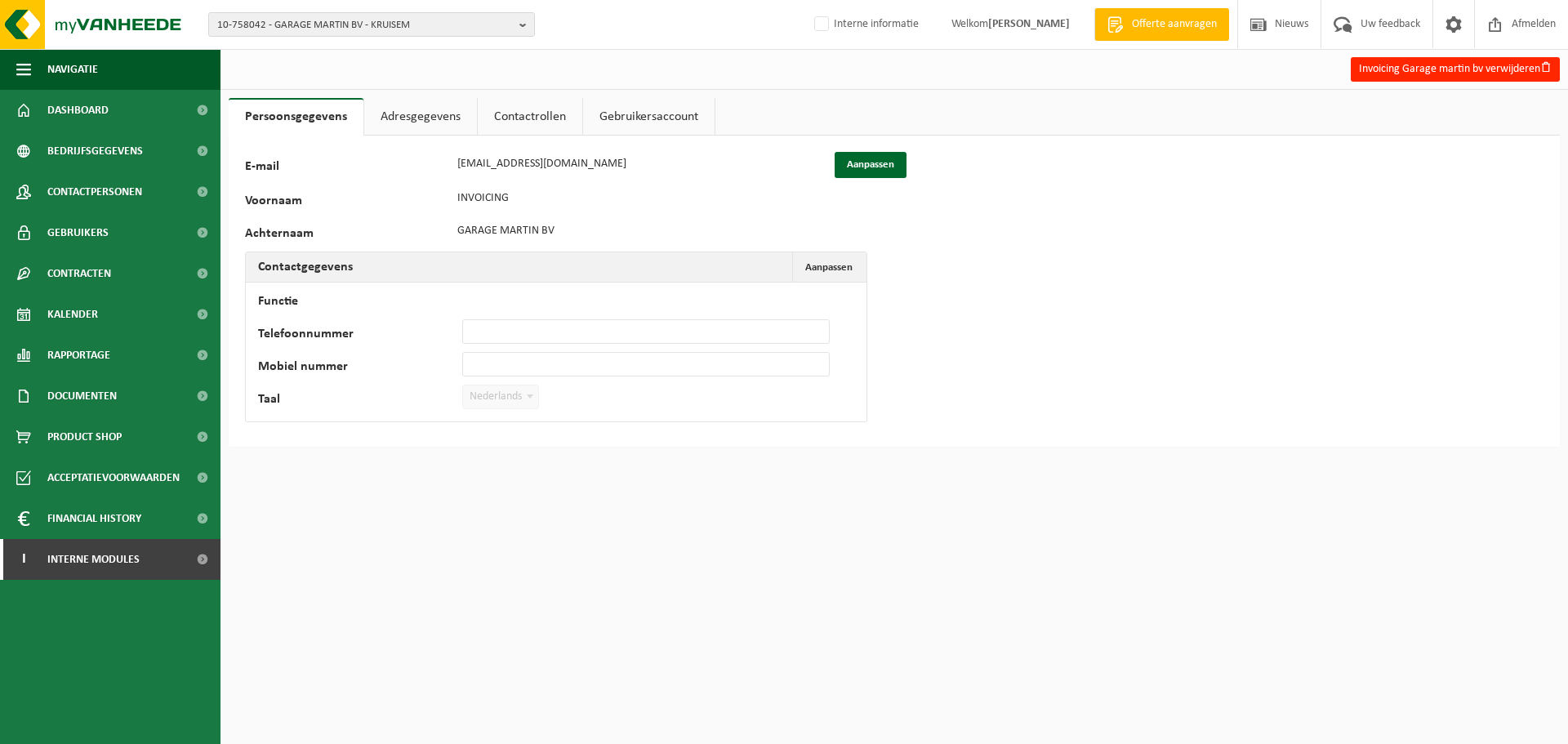
click at [1174, 620] on div "10-758042 - GARAGE MARTIN BV - KRUISEM 10-758042 - GARAGE MARTIN BV - KRUISEM I…" at bounding box center [784, 372] width 1568 height 744
drag, startPoint x: 86, startPoint y: 187, endPoint x: 354, endPoint y: 236, distance: 272.4
click at [86, 187] on span "Contactpersonen" at bounding box center [95, 192] width 95 height 41
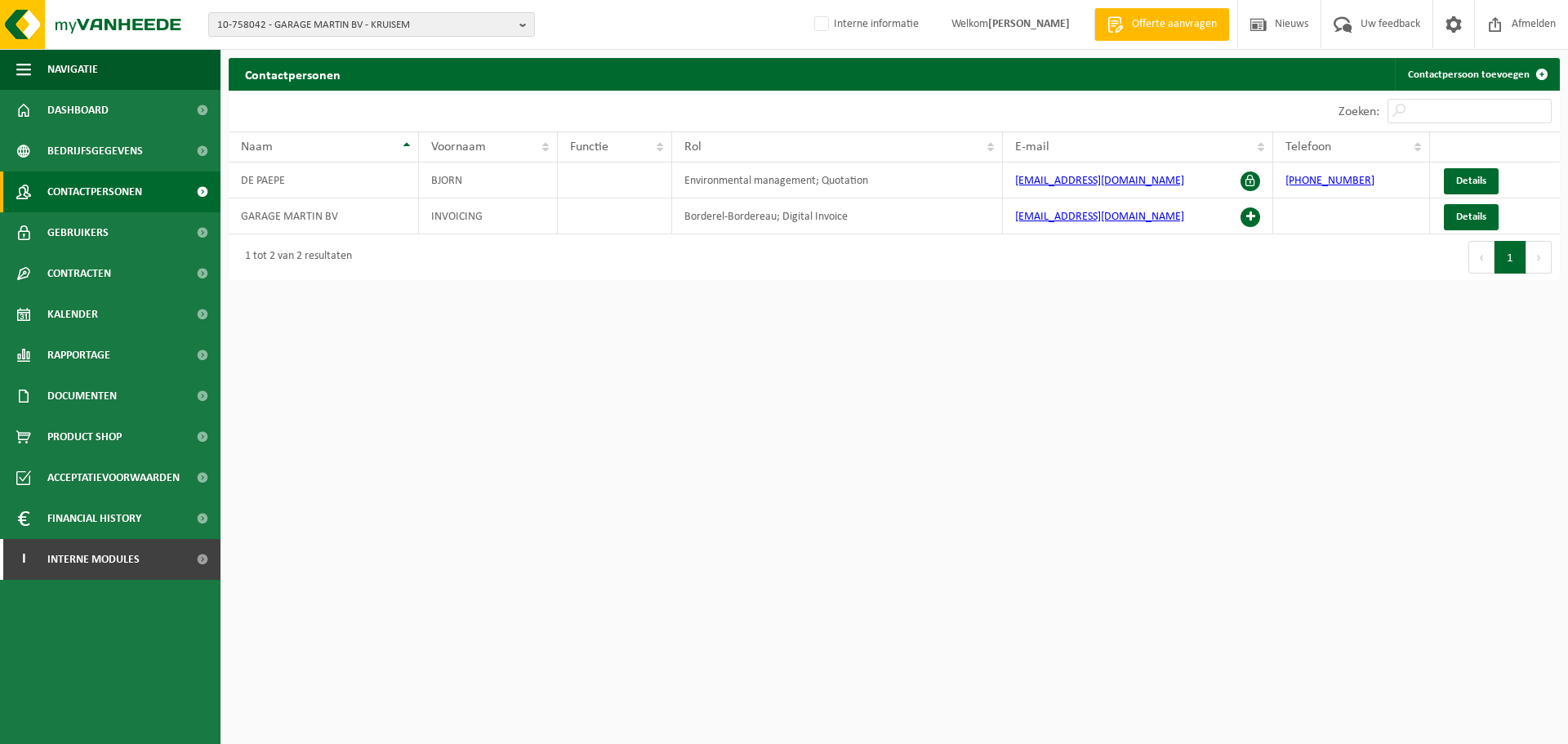
click at [1244, 535] on html "10-758042 - GARAGE MARTIN BV - KRUISEM 10-758042 - GARAGE MARTIN BV - KRUISEM I…" at bounding box center [784, 372] width 1568 height 744
